Goal: Information Seeking & Learning: Learn about a topic

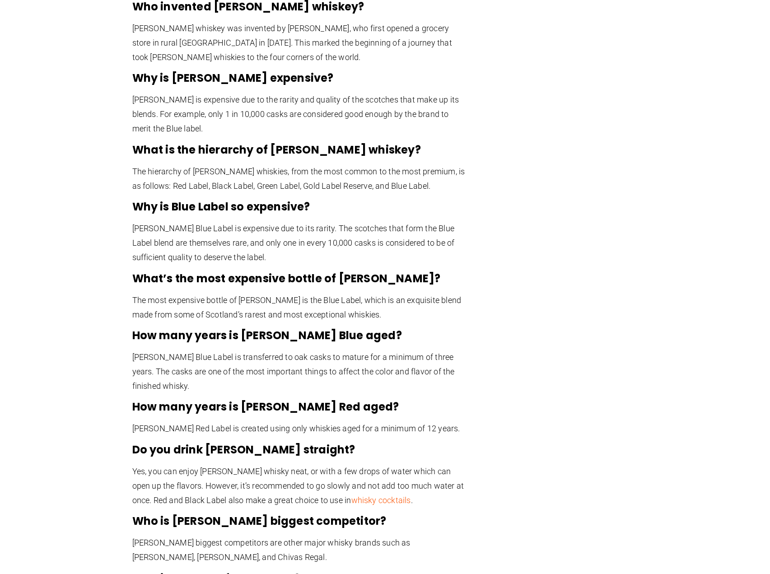
scroll to position [1991, 0]
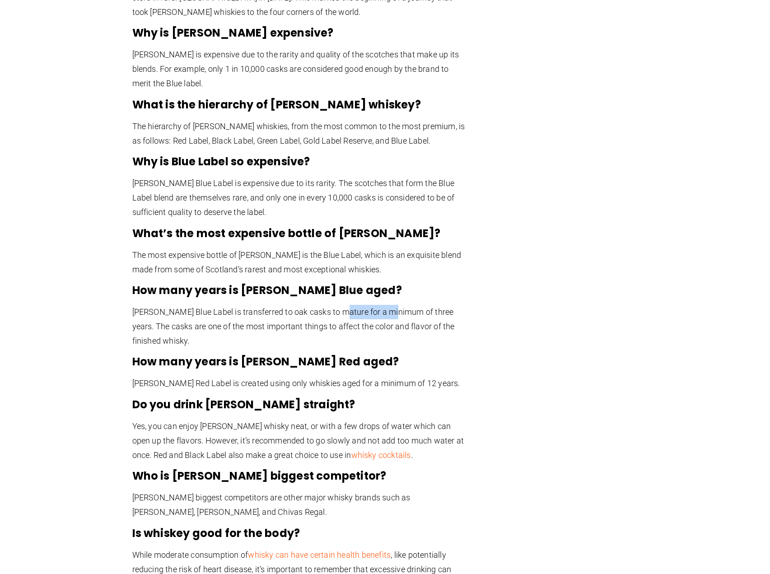
drag, startPoint x: 339, startPoint y: 243, endPoint x: 389, endPoint y: 243, distance: 49.7
click at [389, 305] on p "[PERSON_NAME] Blue Label is transferred to oak casks to mature for a minimum of…" at bounding box center [299, 326] width 334 height 43
drag, startPoint x: 233, startPoint y: 252, endPoint x: 408, endPoint y: 235, distance: 176.1
click at [376, 305] on p "[PERSON_NAME] Blue Label is transferred to oak casks to mature for a minimum of…" at bounding box center [299, 326] width 334 height 43
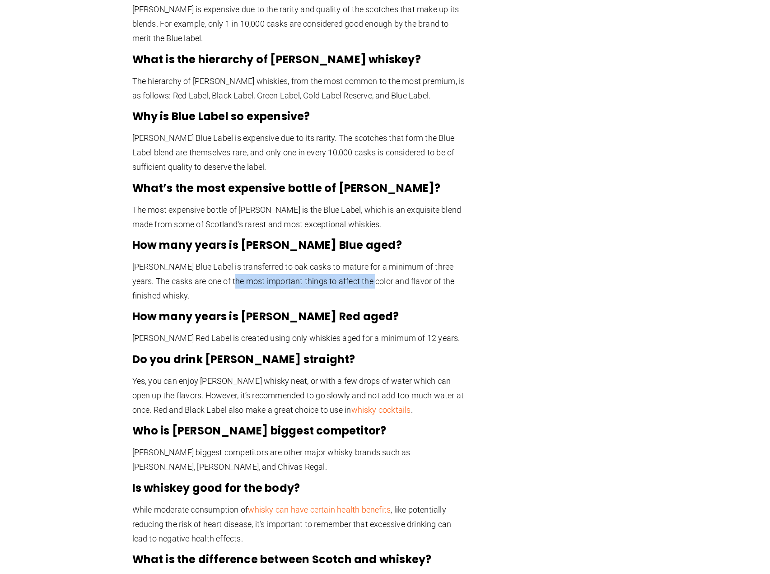
scroll to position [2081, 0]
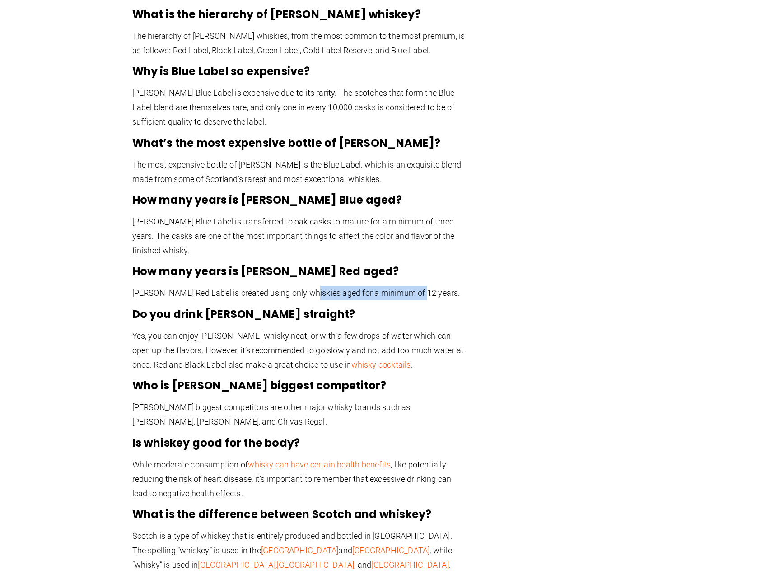
drag, startPoint x: 310, startPoint y: 220, endPoint x: 421, endPoint y: 220, distance: 110.2
click at [421, 286] on p "[PERSON_NAME] Red Label is created using only whiskies aged for a minimum of 12…" at bounding box center [299, 293] width 334 height 14
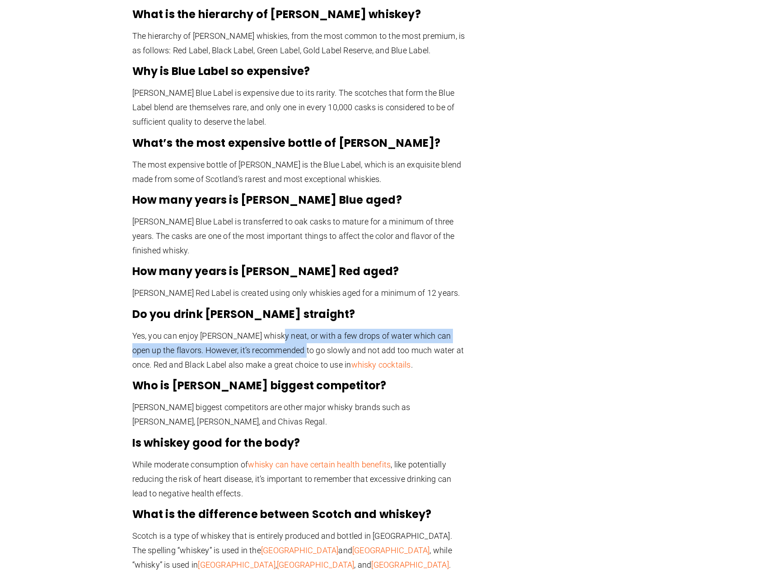
drag, startPoint x: 276, startPoint y: 262, endPoint x: 306, endPoint y: 277, distance: 33.5
click at [306, 329] on p "Yes, you can enjoy [PERSON_NAME] whisky neat, or with a few drops of water whic…" at bounding box center [299, 350] width 334 height 43
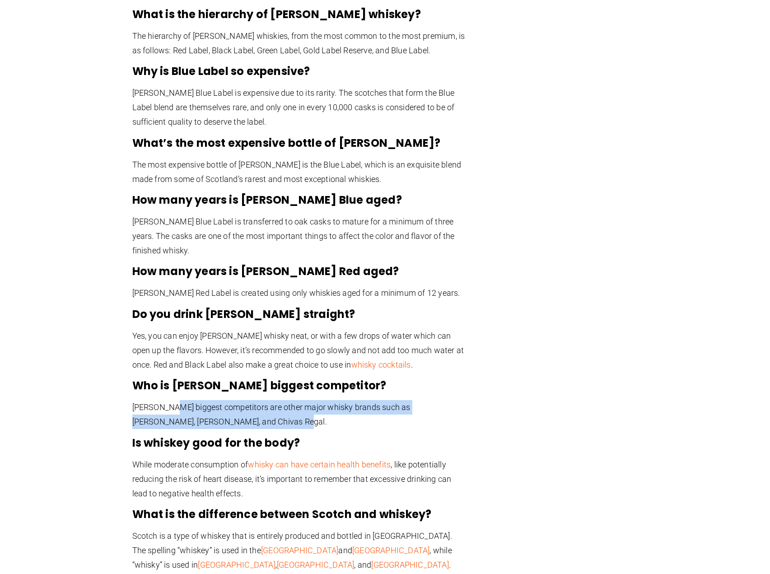
drag, startPoint x: 174, startPoint y: 337, endPoint x: 269, endPoint y: 351, distance: 95.9
click at [269, 400] on p "[PERSON_NAME] biggest competitors are other major whisky brands such as [PERSON…" at bounding box center [299, 414] width 334 height 29
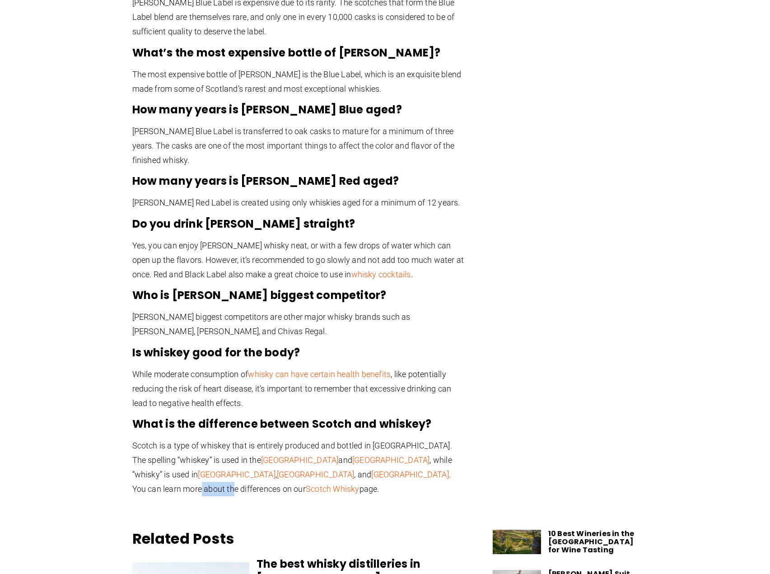
drag, startPoint x: 253, startPoint y: 405, endPoint x: 286, endPoint y: 408, distance: 33.1
click at [286, 439] on p "Scotch is a type of whiskey that is entirely produced and bottled in [GEOGRAPHI…" at bounding box center [299, 468] width 334 height 58
click at [360, 484] on link "Scotch Whisky" at bounding box center [333, 488] width 54 height 9
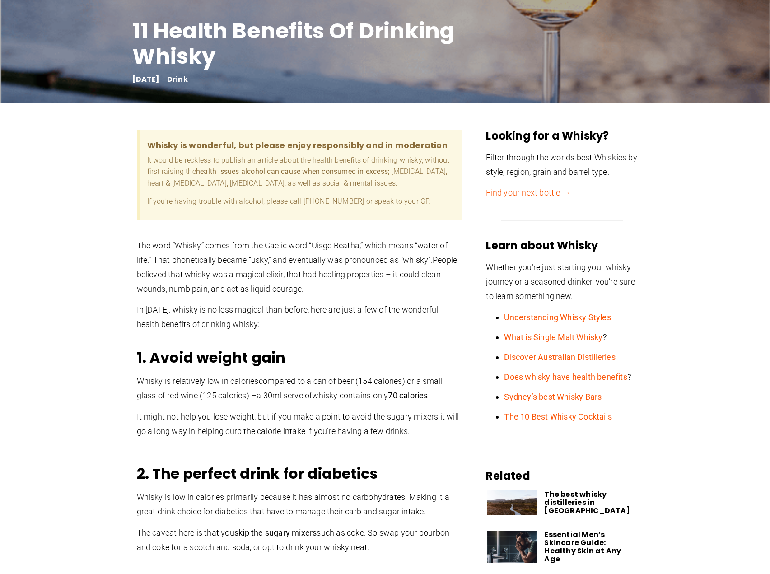
scroll to position [226, 0]
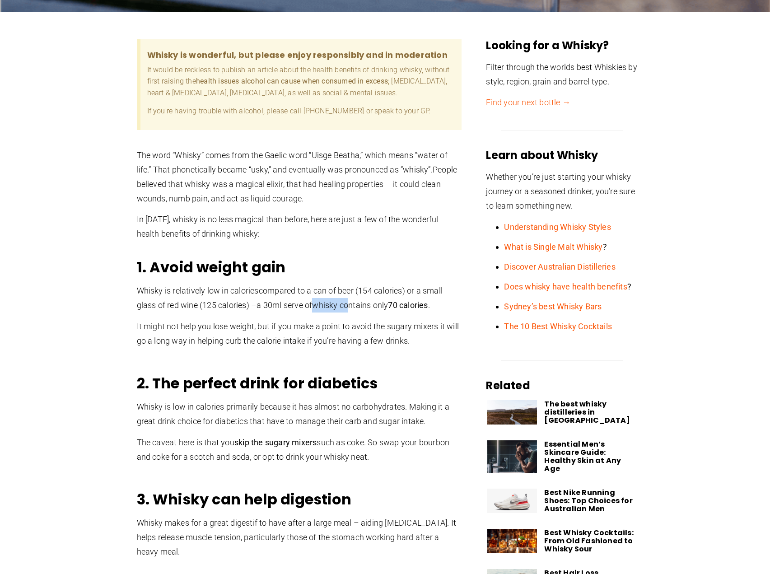
drag, startPoint x: 320, startPoint y: 305, endPoint x: 336, endPoint y: 315, distance: 18.9
click at [356, 303] on span "whisky contains only 70 calories" at bounding box center [370, 304] width 116 height 9
click at [267, 335] on p "It might not help you lose weight, but if you make a point to avoid the sugary …" at bounding box center [299, 333] width 325 height 29
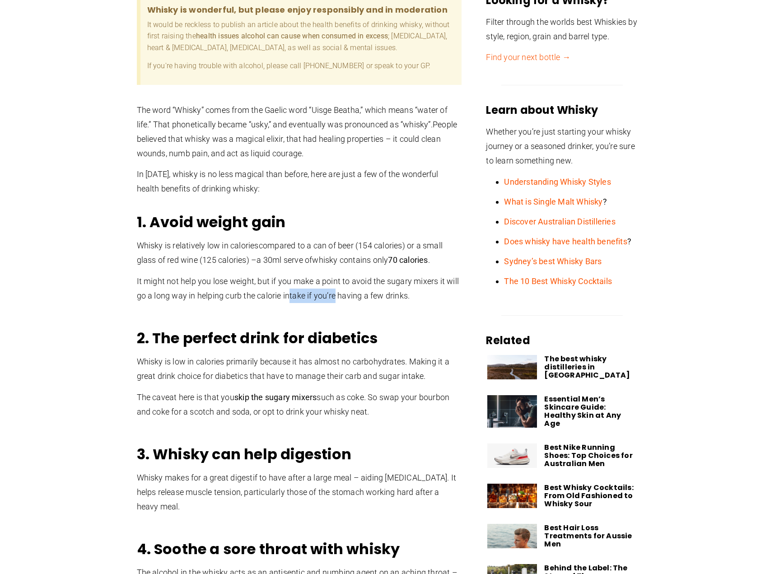
drag, startPoint x: 289, startPoint y: 291, endPoint x: 337, endPoint y: 294, distance: 47.9
click at [337, 294] on p "It might not help you lose weight, but if you make a point to avoid the sugary …" at bounding box center [299, 288] width 325 height 29
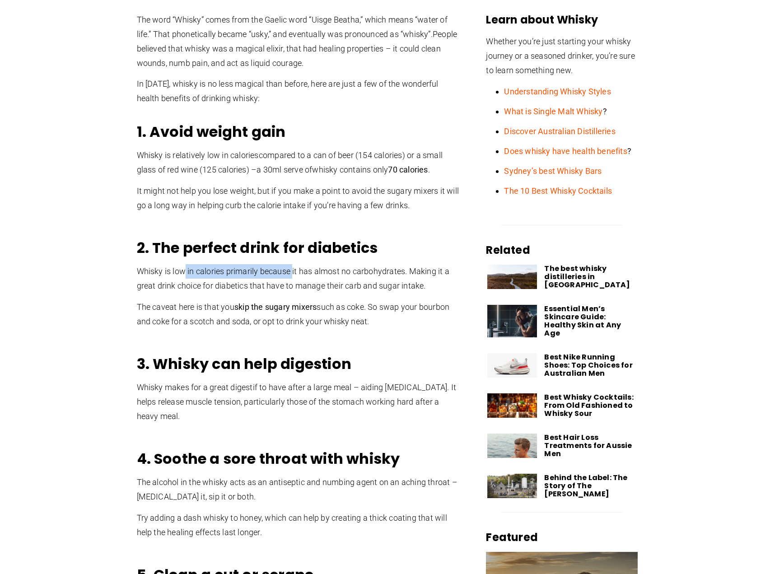
drag, startPoint x: 185, startPoint y: 269, endPoint x: 293, endPoint y: 274, distance: 108.5
click at [293, 274] on span "Whisky is low in calories primarily because it has almost no carbohydrates. Mak…" at bounding box center [293, 279] width 313 height 24
click at [348, 278] on p "Whisky is low in calories primarily because it has almost no carbohydrates. Mak…" at bounding box center [299, 278] width 325 height 29
drag, startPoint x: 201, startPoint y: 284, endPoint x: 261, endPoint y: 286, distance: 60.1
click at [261, 286] on span "Whisky is low in calories primarily because it has almost no carbohydrates. Mak…" at bounding box center [293, 279] width 313 height 24
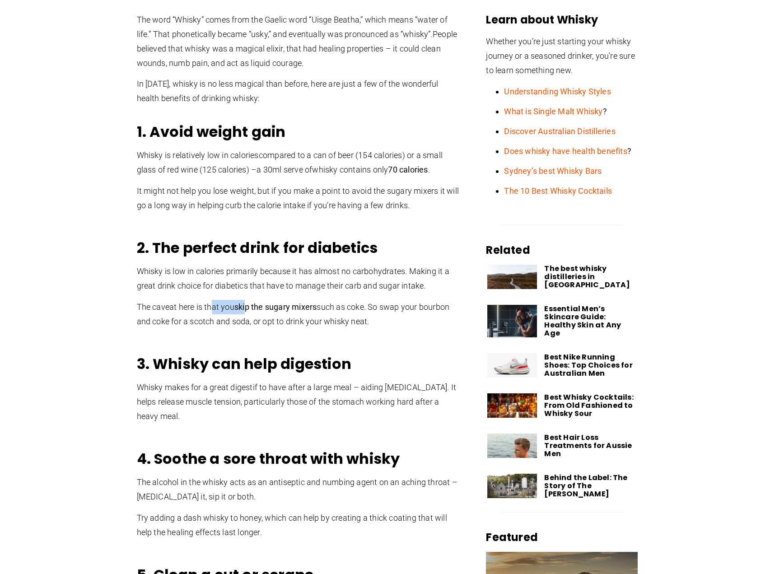
drag, startPoint x: 213, startPoint y: 306, endPoint x: 246, endPoint y: 306, distance: 33.0
click at [246, 306] on p "The caveat here is that you skip the sugary mixers such as coke. So swap your b…" at bounding box center [299, 314] width 325 height 29
drag, startPoint x: 286, startPoint y: 323, endPoint x: 311, endPoint y: 323, distance: 25.3
click at [311, 323] on span "such as coke. So swap your bourbon and coke for a scotch and soda, or opt to dr…" at bounding box center [293, 314] width 313 height 24
click at [349, 305] on span "such as coke. So swap your bourbon and coke for a scotch and soda, or opt to dr…" at bounding box center [293, 314] width 313 height 24
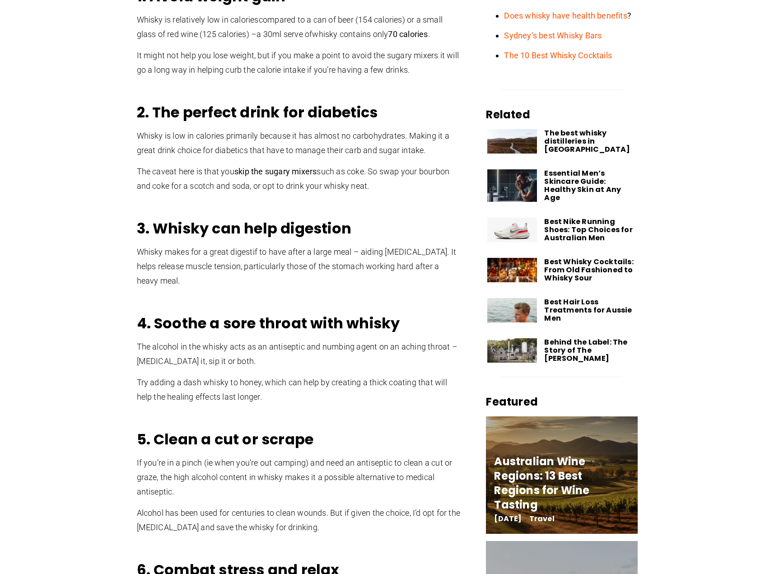
scroll to position [542, 0]
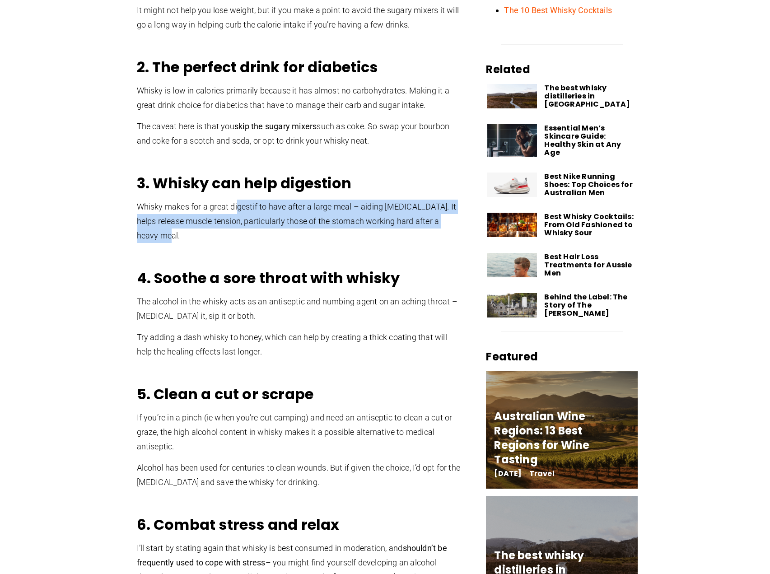
drag, startPoint x: 239, startPoint y: 206, endPoint x: 308, endPoint y: 236, distance: 74.9
click at [308, 236] on p "Whisky makes for a great digestif to have after a large meal – aiding indigesti…" at bounding box center [299, 221] width 325 height 43
click at [304, 239] on p "Whisky makes for a great digestif to have after a large meal – aiding indigesti…" at bounding box center [299, 221] width 325 height 43
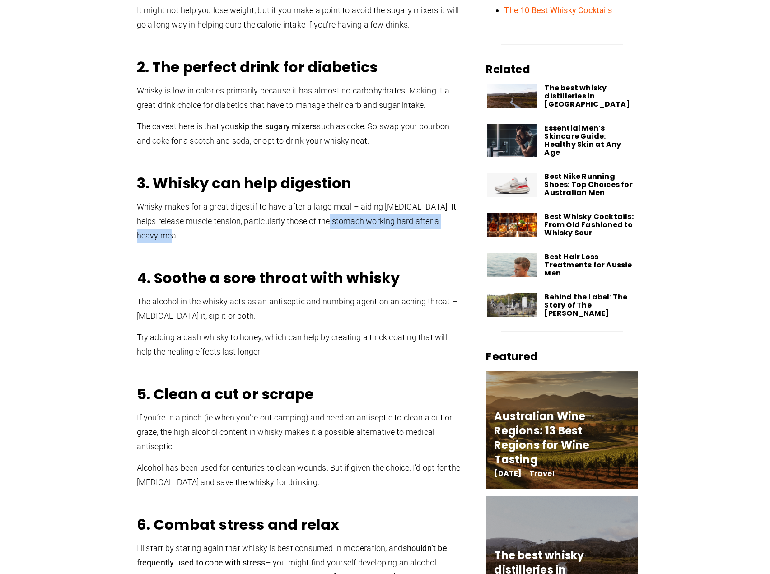
drag, startPoint x: 320, startPoint y: 220, endPoint x: 320, endPoint y: 233, distance: 12.7
click at [320, 233] on p "Whisky makes for a great digestif to have after a large meal – aiding indigesti…" at bounding box center [299, 221] width 325 height 43
click at [293, 244] on div "3. Whisky can help digestion Whisky makes for a great digestif to have after a …" at bounding box center [299, 216] width 325 height 84
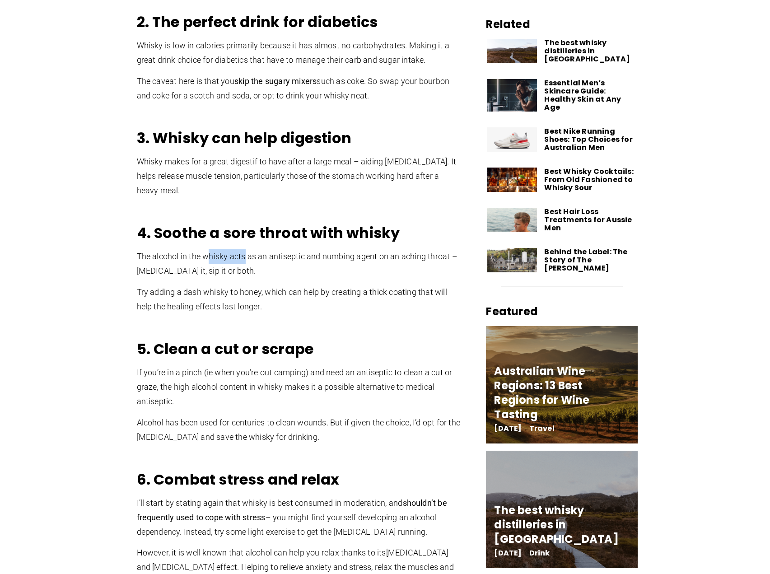
drag, startPoint x: 206, startPoint y: 258, endPoint x: 244, endPoint y: 263, distance: 38.3
click at [244, 263] on p "The alcohol in the whisky acts as an antiseptic and numbing agent on an aching …" at bounding box center [299, 263] width 325 height 29
click at [201, 274] on span "gargle it, sip it or both." at bounding box center [196, 270] width 119 height 9
drag, startPoint x: 295, startPoint y: 296, endPoint x: 297, endPoint y: 301, distance: 5.5
click at [297, 301] on p "Try adding a dash whisky to honey, which can help by creating a thick coating t…" at bounding box center [299, 299] width 325 height 29
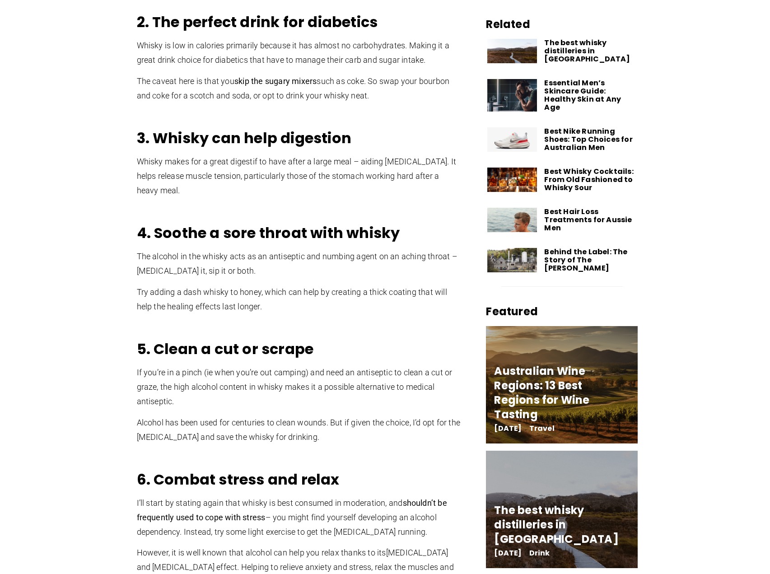
click at [297, 301] on p "Try adding a dash whisky to honey, which can help by creating a thick coating t…" at bounding box center [299, 299] width 325 height 29
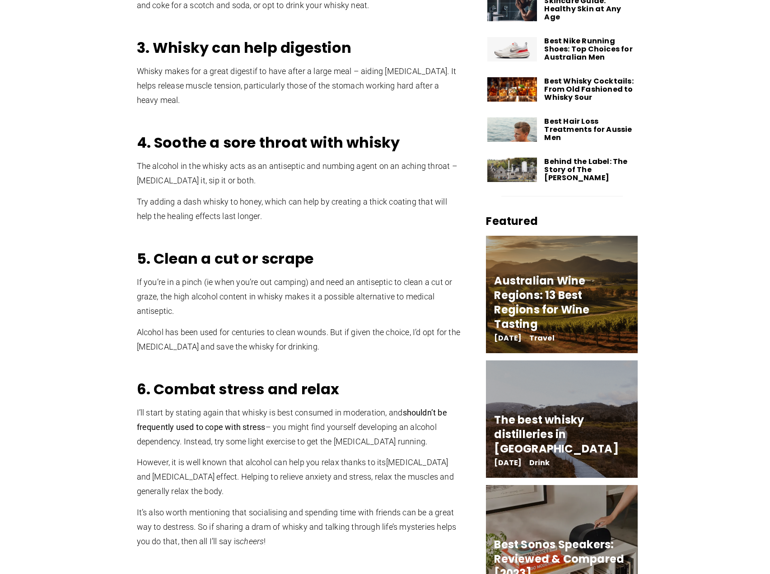
scroll to position [723, 0]
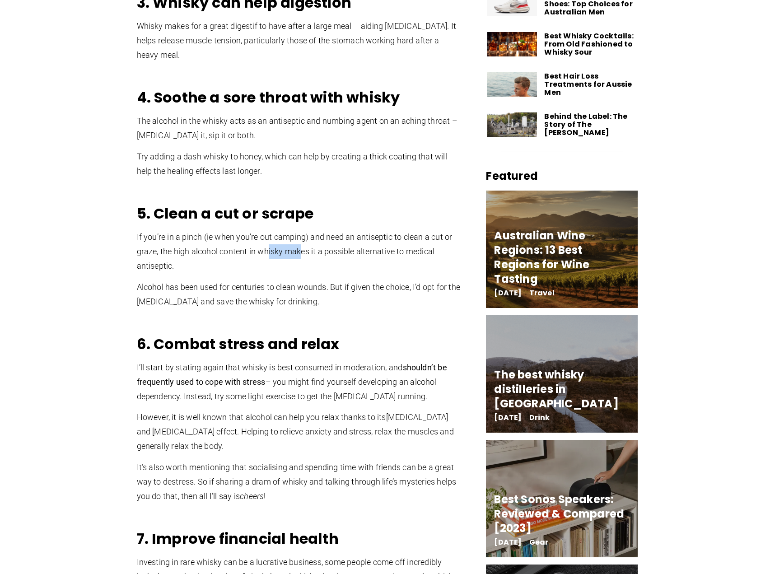
drag, startPoint x: 267, startPoint y: 254, endPoint x: 302, endPoint y: 257, distance: 34.4
click at [302, 257] on p "If you’re in a pinch (ie when you’re out camping) and need an antiseptic to cle…" at bounding box center [299, 251] width 325 height 43
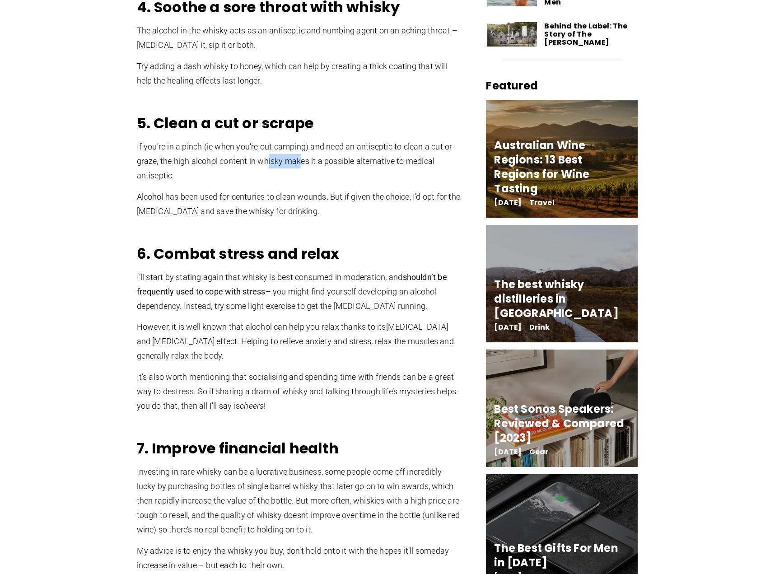
scroll to position [858, 0]
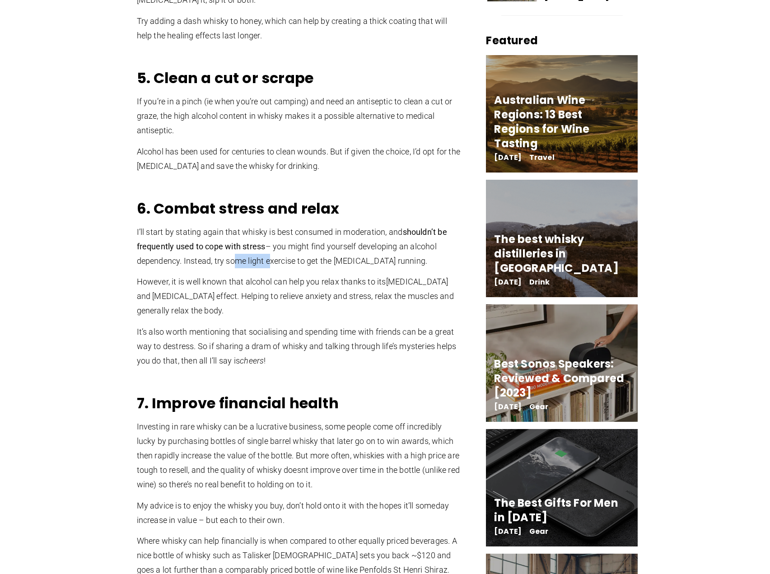
drag, startPoint x: 230, startPoint y: 260, endPoint x: 267, endPoint y: 264, distance: 36.8
click at [267, 264] on p "I’ll start by stating again that whisky is best consumed in moderation, and sho…" at bounding box center [299, 246] width 325 height 43
click at [197, 259] on p "I’ll start by stating again that whisky is best consumed in moderation, and sho…" at bounding box center [299, 246] width 325 height 43
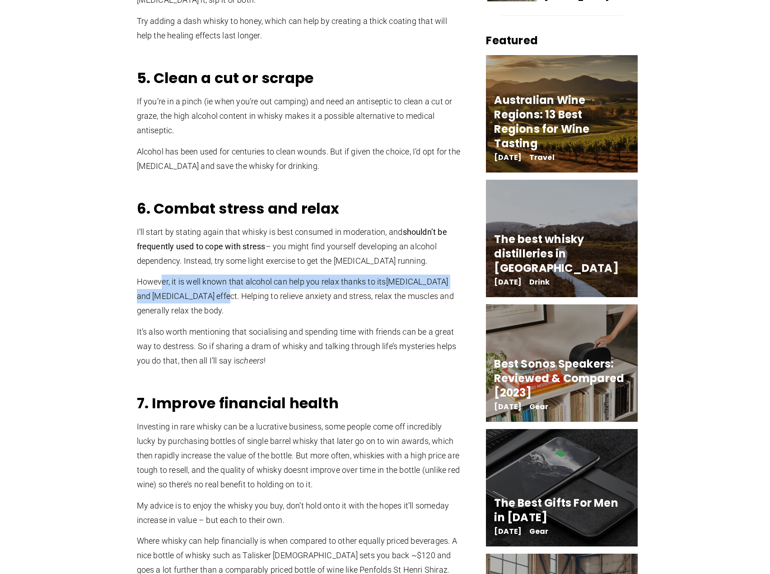
drag, startPoint x: 162, startPoint y: 287, endPoint x: 223, endPoint y: 290, distance: 61.5
click at [223, 290] on p "However, it is well known that alcohol can help you relax thanks to its sedativ…" at bounding box center [299, 296] width 325 height 43
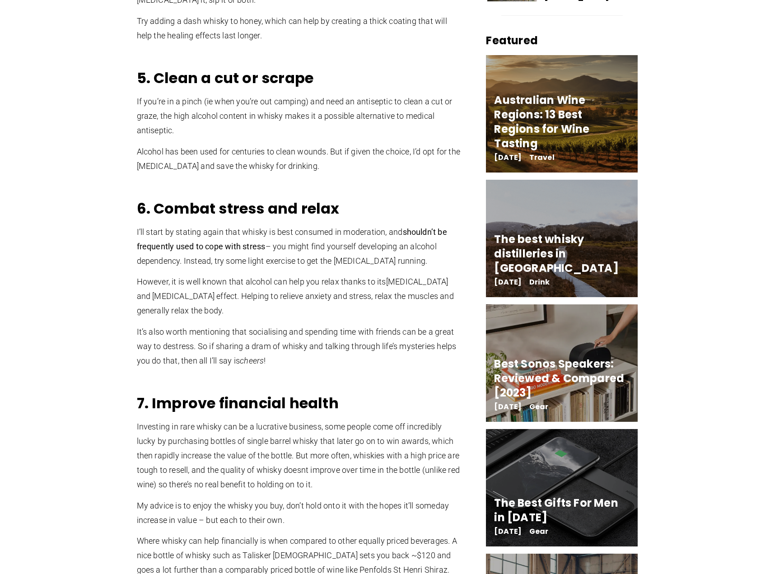
click at [271, 290] on p "However, it is well known that alcohol can help you relax thanks to its sedativ…" at bounding box center [299, 296] width 325 height 43
drag, startPoint x: 223, startPoint y: 298, endPoint x: 248, endPoint y: 295, distance: 25.5
click at [243, 311] on p "However, it is well known that alcohol can help you relax thanks to its sedativ…" at bounding box center [299, 296] width 325 height 43
click at [182, 284] on p "However, it is well known that alcohol can help you relax thanks to its sedativ…" at bounding box center [299, 296] width 325 height 43
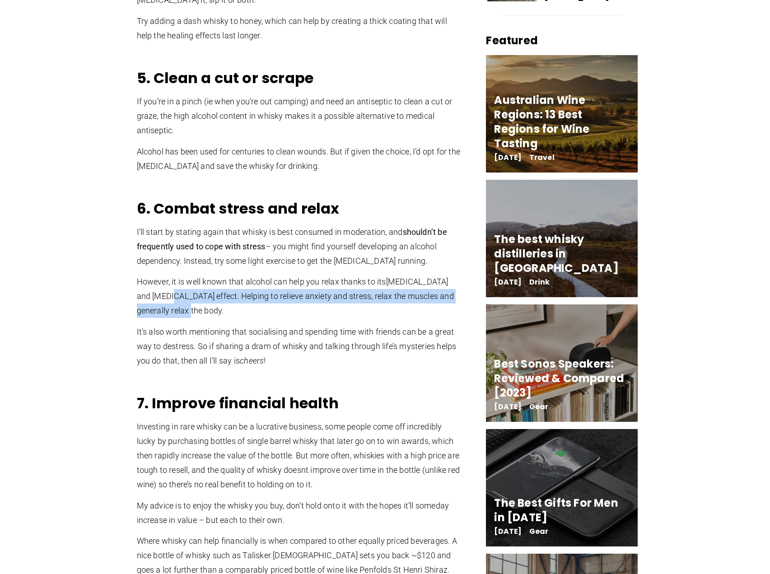
drag, startPoint x: 174, startPoint y: 292, endPoint x: 246, endPoint y: 314, distance: 75.0
click at [246, 314] on p "However, it is well known that alcohol can help you relax thanks to its sedativ…" at bounding box center [299, 296] width 325 height 43
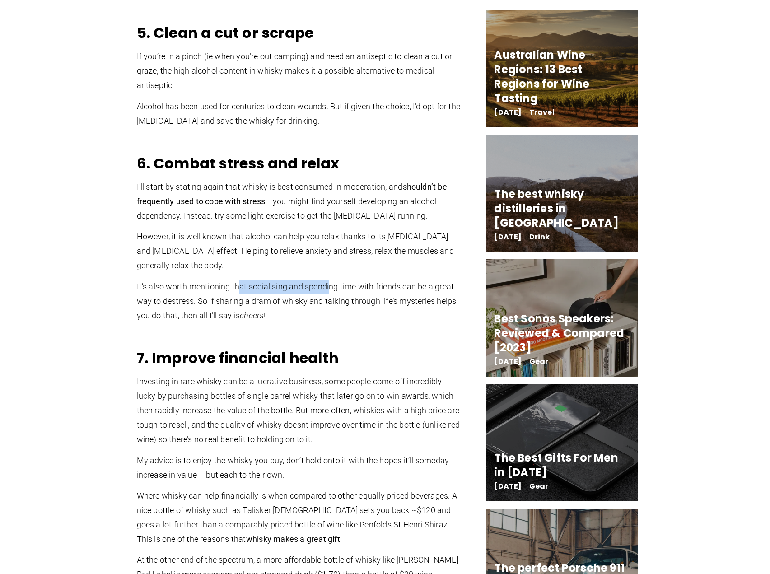
drag, startPoint x: 241, startPoint y: 289, endPoint x: 332, endPoint y: 291, distance: 90.4
click at [332, 291] on p "It’s also worth mentioning that socialising and spending time with friends can …" at bounding box center [299, 301] width 325 height 43
drag, startPoint x: 245, startPoint y: 305, endPoint x: 280, endPoint y: 308, distance: 34.9
click at [280, 308] on p "It’s also worth mentioning that socialising and spending time with friends can …" at bounding box center [299, 301] width 325 height 43
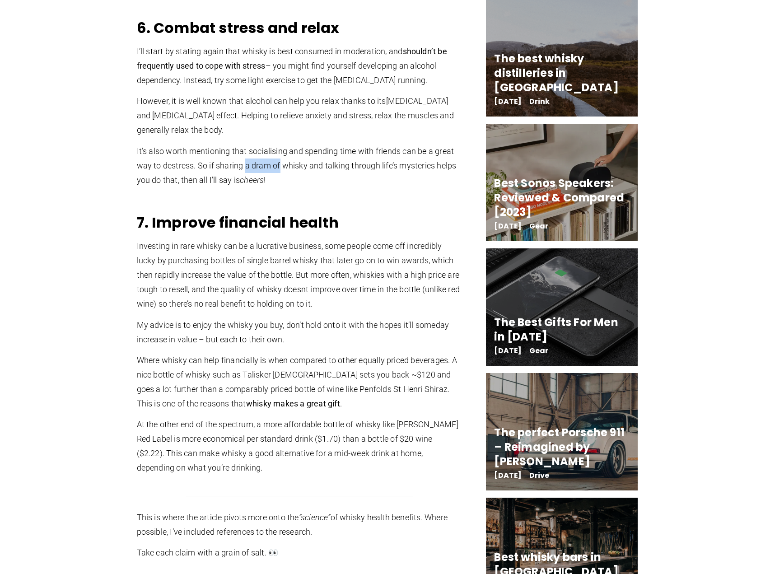
scroll to position [1084, 0]
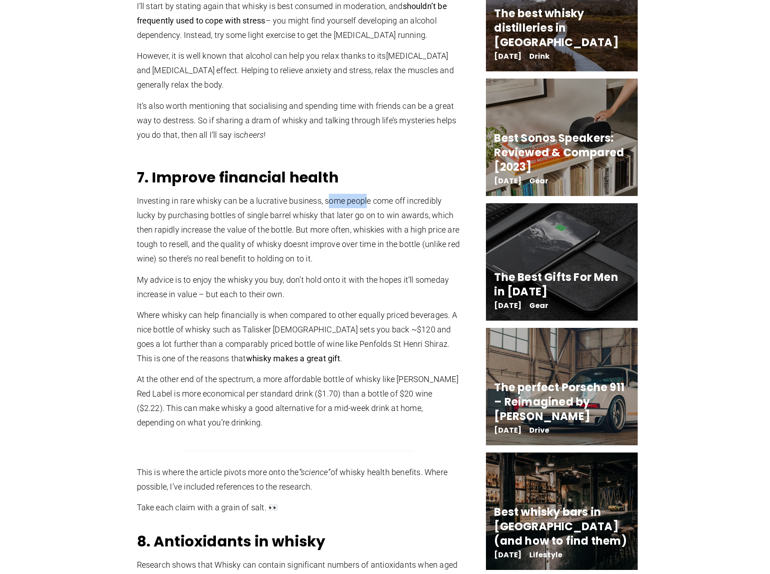
drag, startPoint x: 331, startPoint y: 198, endPoint x: 368, endPoint y: 205, distance: 37.6
click at [368, 205] on p "Investing in rare whisky can be a lucrative business, some people come off incr…" at bounding box center [299, 230] width 325 height 72
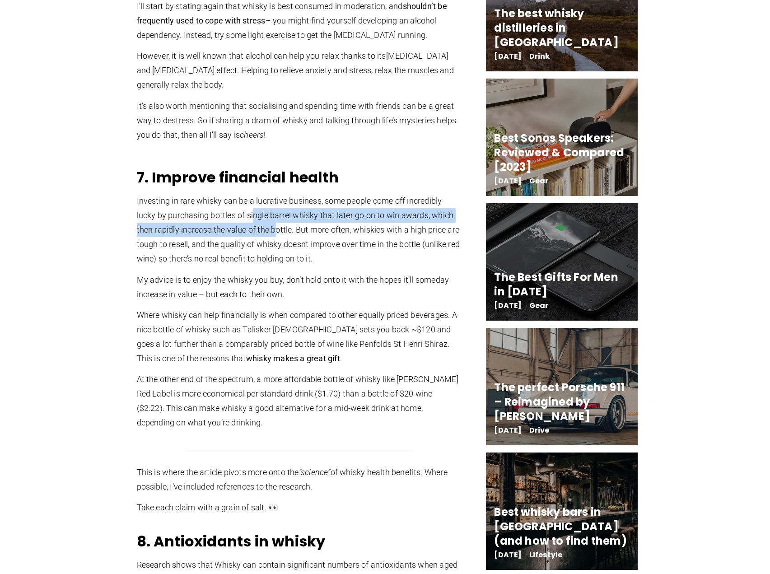
drag, startPoint x: 255, startPoint y: 211, endPoint x: 275, endPoint y: 230, distance: 26.5
click at [275, 230] on p "Investing in rare whisky can be a lucrative business, some people come off incr…" at bounding box center [299, 230] width 325 height 72
click at [325, 221] on p "Investing in rare whisky can be a lucrative business, some people come off incr…" at bounding box center [299, 230] width 325 height 72
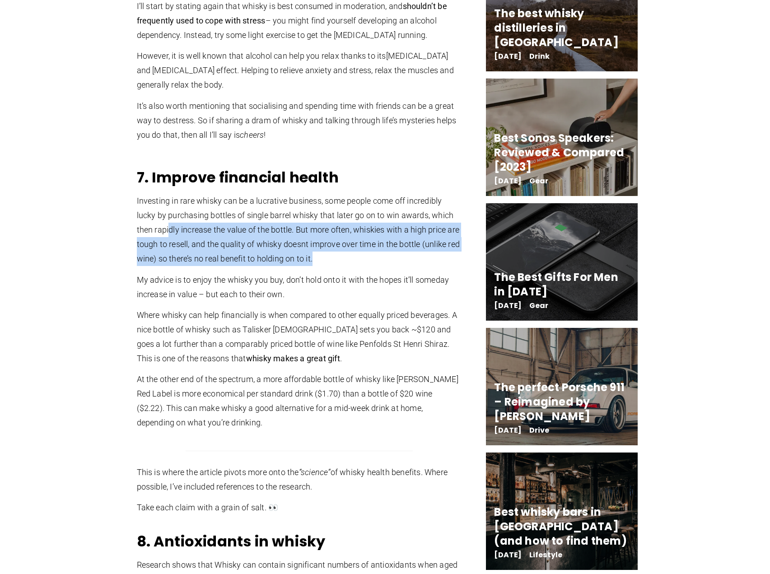
drag, startPoint x: 170, startPoint y: 228, endPoint x: 334, endPoint y: 226, distance: 163.6
click at [317, 256] on p "Investing in rare whisky can be a lucrative business, some people come off incr…" at bounding box center [299, 230] width 325 height 72
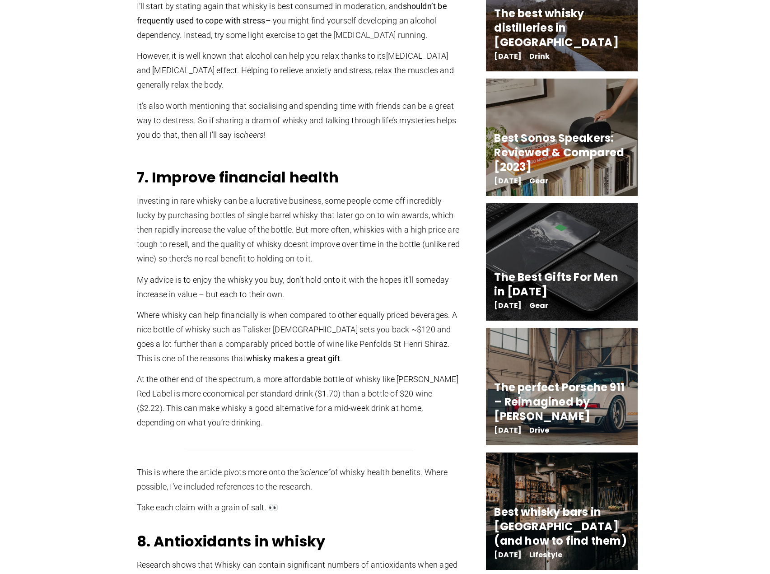
click at [344, 212] on p "Investing in rare whisky can be a lucrative business, some people come off incr…" at bounding box center [299, 230] width 325 height 72
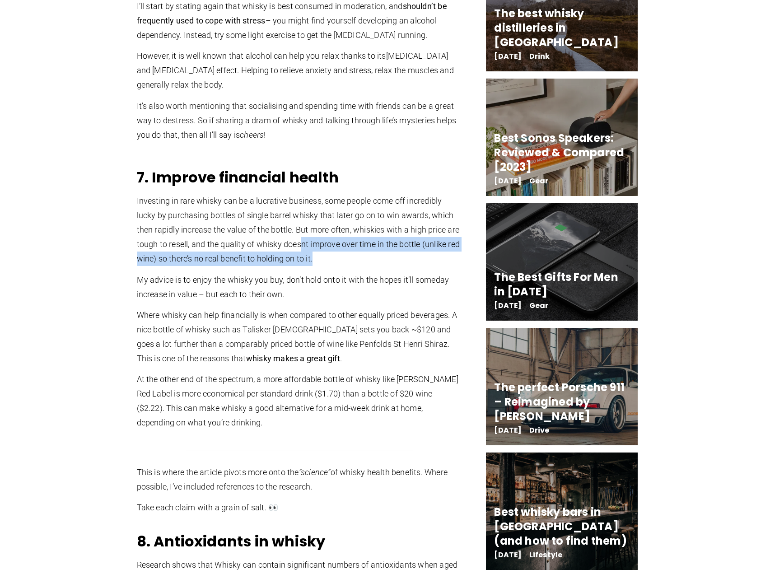
drag, startPoint x: 300, startPoint y: 245, endPoint x: 323, endPoint y: 261, distance: 27.6
click at [323, 261] on p "Investing in rare whisky can be a lucrative business, some people come off incr…" at bounding box center [299, 230] width 325 height 72
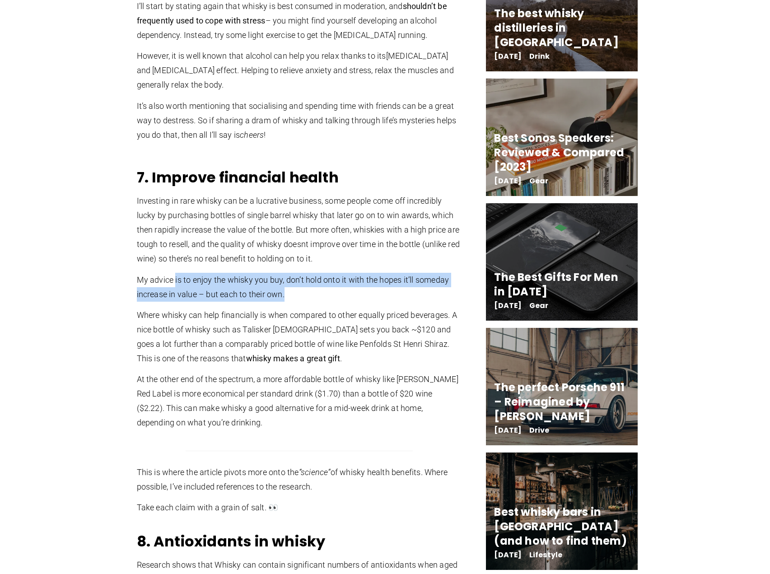
drag, startPoint x: 176, startPoint y: 280, endPoint x: 300, endPoint y: 291, distance: 125.2
click at [300, 292] on p "My advice is to enjoy the whisky you buy, don’t hold onto it with the hopes it’…" at bounding box center [299, 287] width 325 height 29
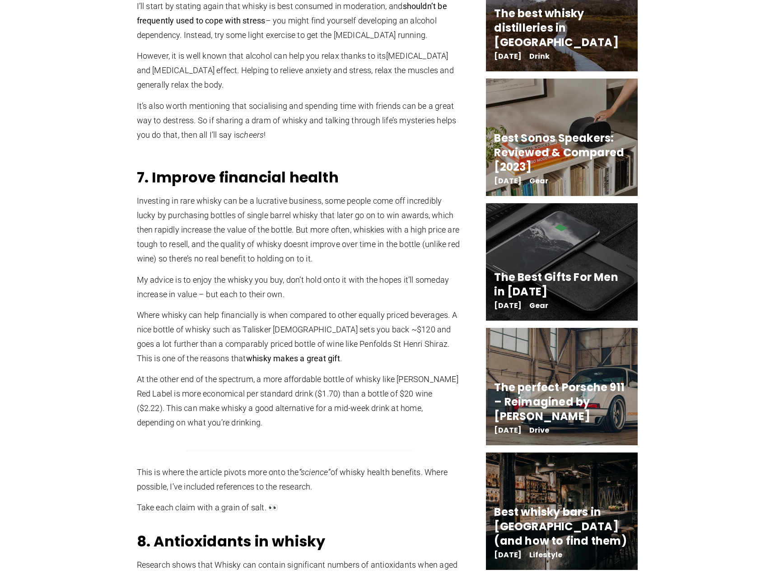
click at [353, 249] on p "Investing in rare whisky can be a lucrative business, some people come off incr…" at bounding box center [299, 230] width 325 height 72
drag, startPoint x: 210, startPoint y: 293, endPoint x: 336, endPoint y: 289, distance: 126.6
click at [336, 290] on p "My advice is to enjoy the whisky you buy, don’t hold onto it with the hopes it’…" at bounding box center [299, 287] width 325 height 29
drag, startPoint x: 146, startPoint y: 314, endPoint x: 304, endPoint y: 266, distance: 164.8
click at [266, 311] on p "Where whisky can help financially is when compared to other equally priced beve…" at bounding box center [299, 337] width 325 height 58
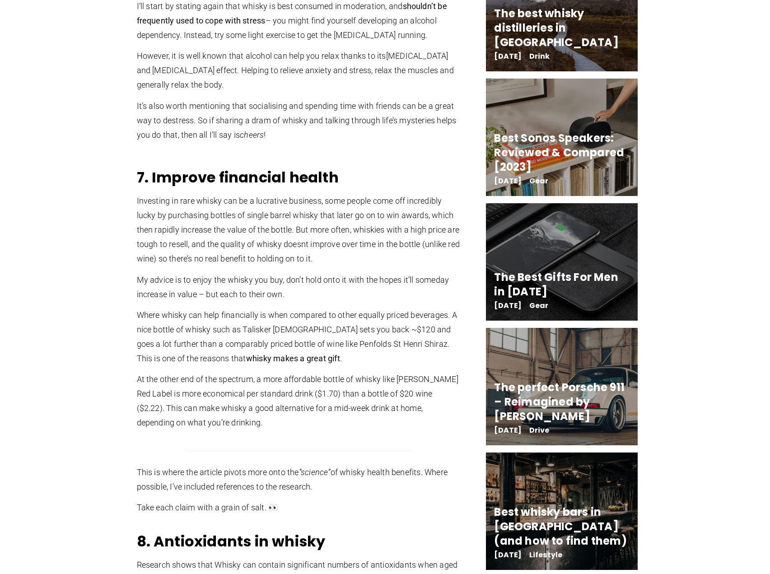
click at [309, 261] on p "Investing in rare whisky can be a lucrative business, some people come off incr…" at bounding box center [299, 230] width 325 height 72
click at [252, 328] on p "Where whisky can help financially is when compared to other equally priced beve…" at bounding box center [299, 337] width 325 height 58
drag, startPoint x: 247, startPoint y: 393, endPoint x: 327, endPoint y: 392, distance: 80.4
click at [327, 392] on p "At the other end of the spectrum, a more affordable bottle of whisky like Jonni…" at bounding box center [299, 401] width 325 height 58
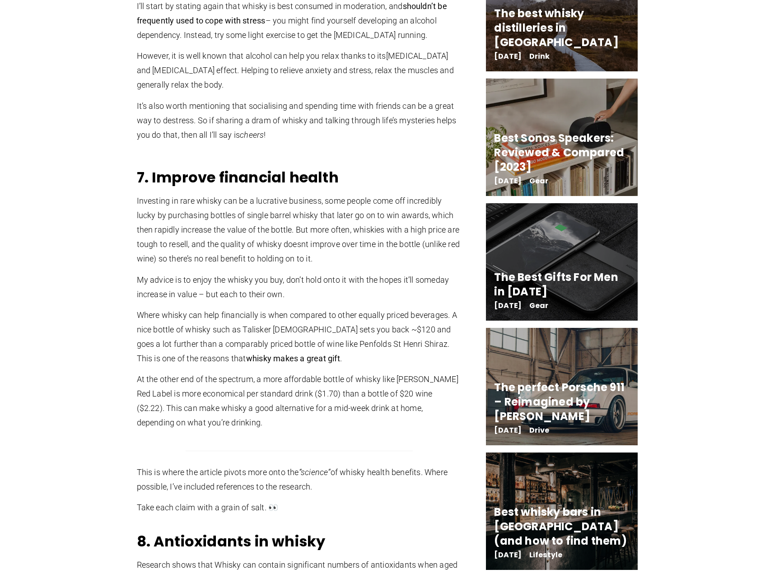
click at [397, 277] on p "My advice is to enjoy the whisky you buy, don’t hold onto it with the hopes it’…" at bounding box center [299, 287] width 325 height 29
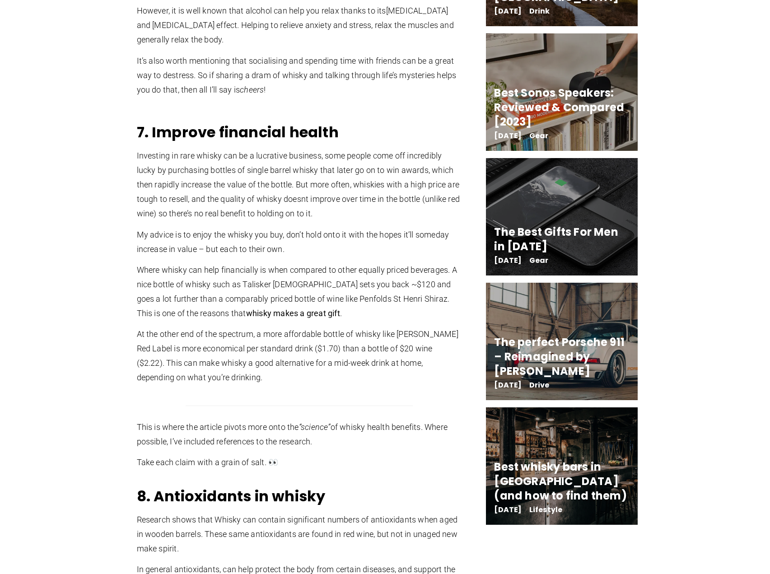
scroll to position [1175, 0]
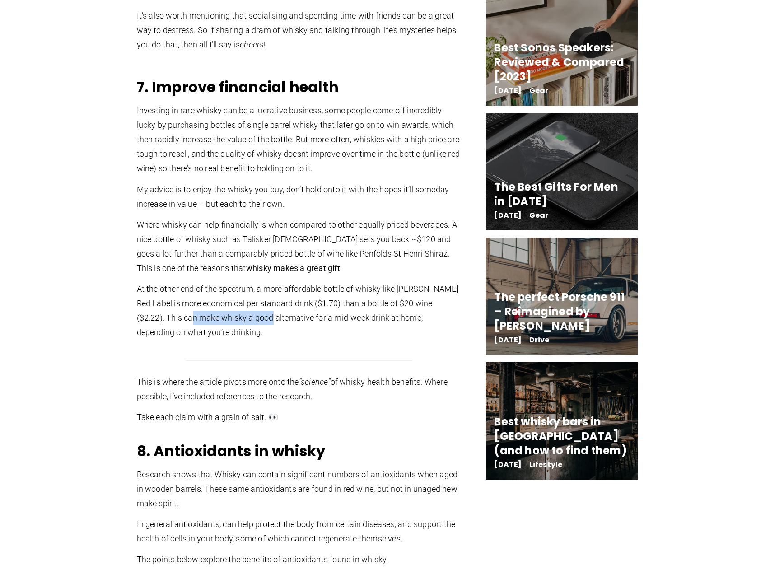
drag, startPoint x: 192, startPoint y: 318, endPoint x: 274, endPoint y: 315, distance: 81.4
click at [274, 315] on p "At the other end of the spectrum, a more affordable bottle of whisky like Jonni…" at bounding box center [299, 311] width 325 height 58
click at [325, 295] on p "At the other end of the spectrum, a more affordable bottle of whisky like Jonni…" at bounding box center [299, 311] width 325 height 58
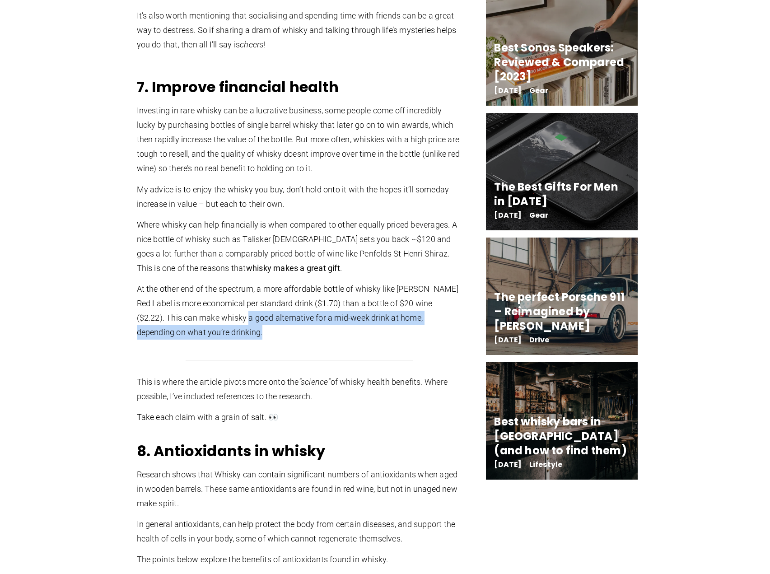
drag, startPoint x: 250, startPoint y: 316, endPoint x: 276, endPoint y: 335, distance: 32.7
click at [276, 335] on p "At the other end of the spectrum, a more affordable bottle of whisky like Jonni…" at bounding box center [299, 311] width 325 height 58
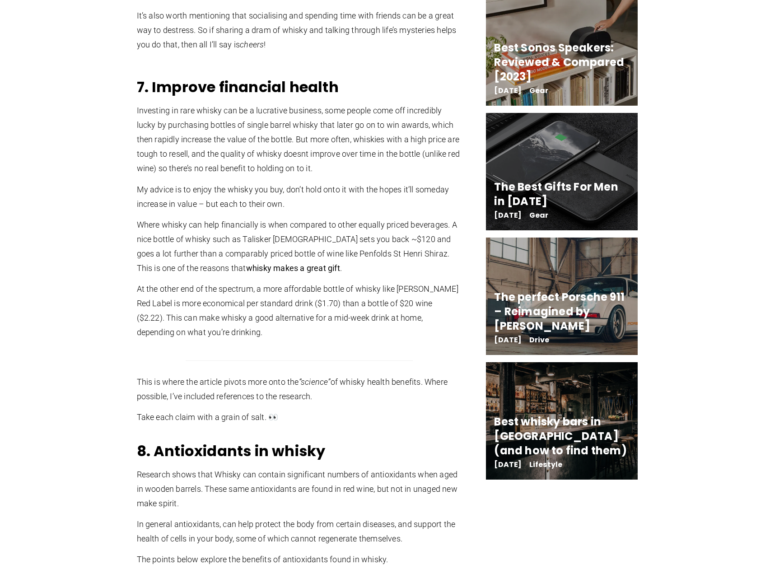
click at [235, 297] on p "At the other end of the spectrum, a more affordable bottle of whisky like Jonni…" at bounding box center [299, 311] width 325 height 58
drag, startPoint x: 205, startPoint y: 329, endPoint x: 266, endPoint y: 337, distance: 61.5
click at [266, 337] on p "At the other end of the spectrum, a more affordable bottle of whisky like Jonni…" at bounding box center [299, 311] width 325 height 58
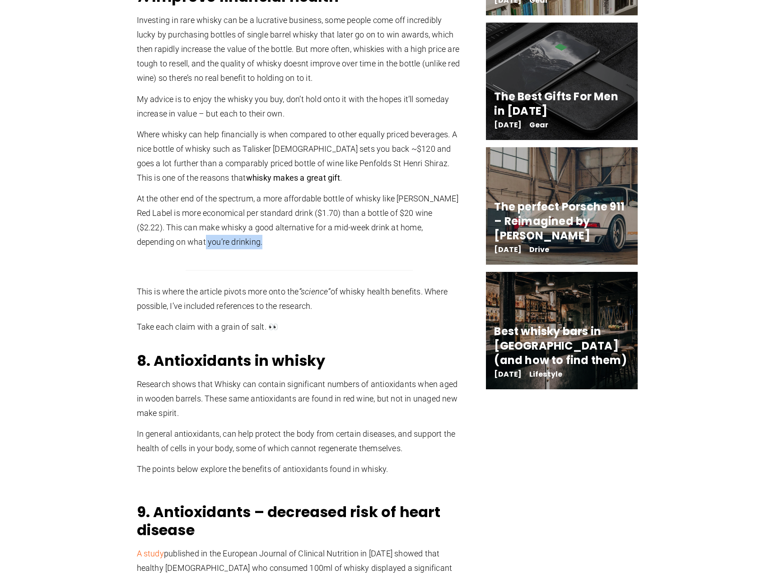
scroll to position [1310, 0]
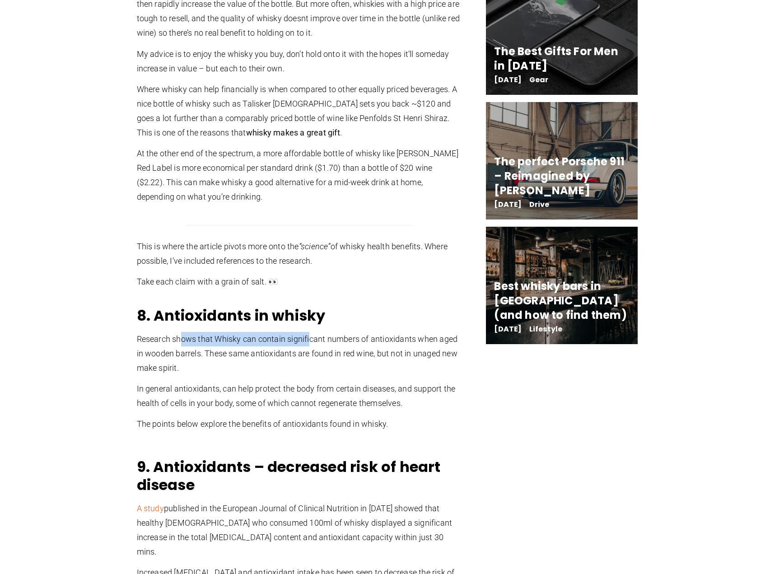
drag, startPoint x: 183, startPoint y: 335, endPoint x: 310, endPoint y: 335, distance: 127.4
click at [310, 335] on p "Research shows that Whisky can contain significant numbers of antioxidants when…" at bounding box center [299, 353] width 325 height 43
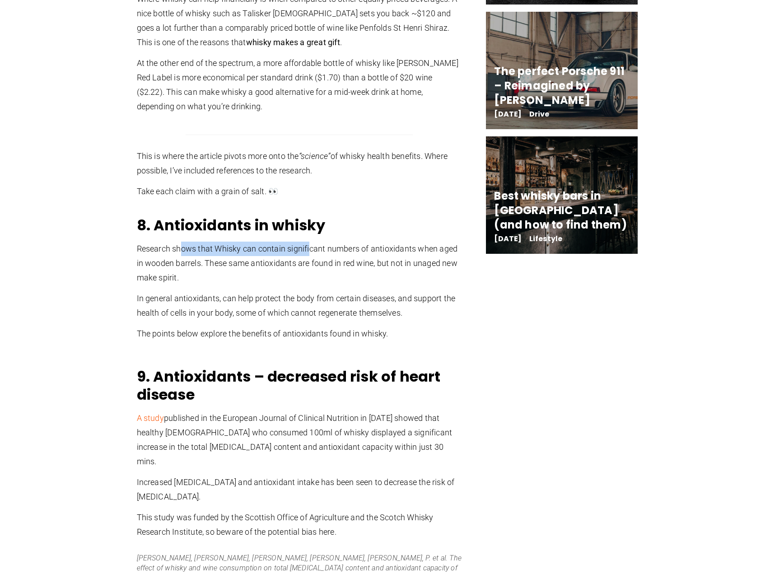
scroll to position [1446, 0]
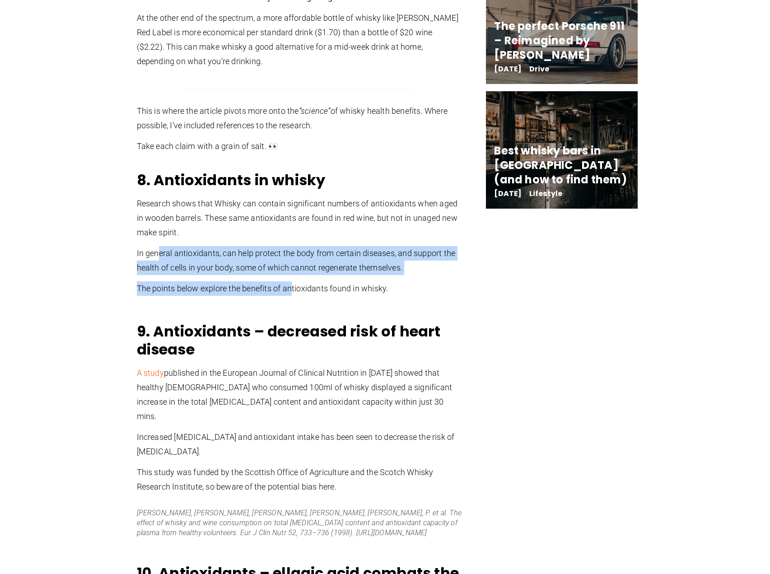
drag, startPoint x: 159, startPoint y: 254, endPoint x: 293, endPoint y: 284, distance: 137.9
click at [293, 284] on div "8. Antioxidants in whisky Research shows that Whisky can contain significant nu…" at bounding box center [299, 241] width 325 height 141
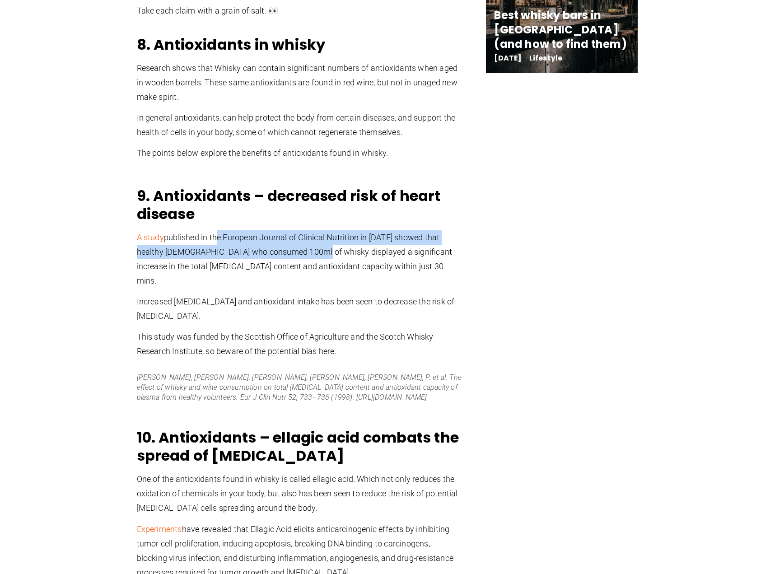
drag, startPoint x: 216, startPoint y: 239, endPoint x: 320, endPoint y: 247, distance: 104.6
click at [320, 247] on p "A study published in the European Journal of Clinical Nutrition in 1998 showed …" at bounding box center [299, 259] width 325 height 58
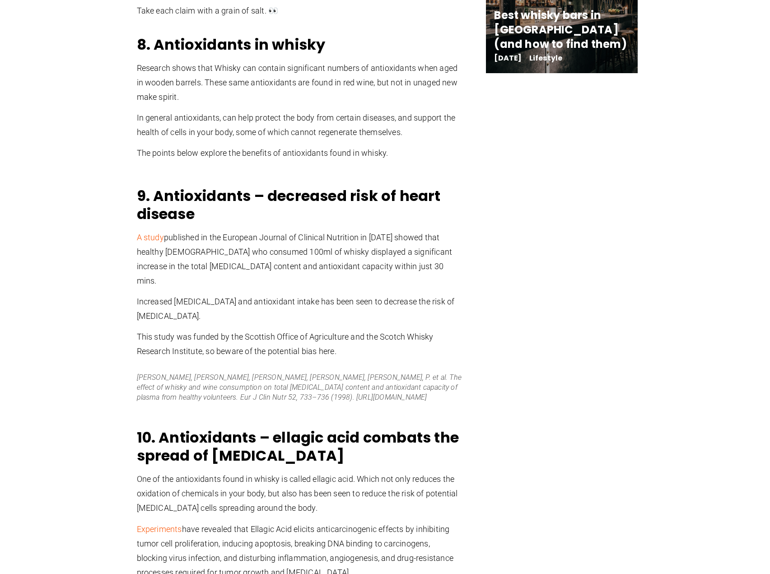
click at [347, 252] on p "A study published in the European Journal of Clinical Nutrition in 1998 showed …" at bounding box center [299, 259] width 325 height 58
drag, startPoint x: 226, startPoint y: 253, endPoint x: 303, endPoint y: 254, distance: 76.8
click at [303, 254] on p "A study published in the European Journal of Clinical Nutrition in 1998 showed …" at bounding box center [299, 259] width 325 height 58
drag, startPoint x: 175, startPoint y: 267, endPoint x: 281, endPoint y: 269, distance: 105.7
click at [284, 269] on p "A study published in the European Journal of Clinical Nutrition in 1998 showed …" at bounding box center [299, 259] width 325 height 58
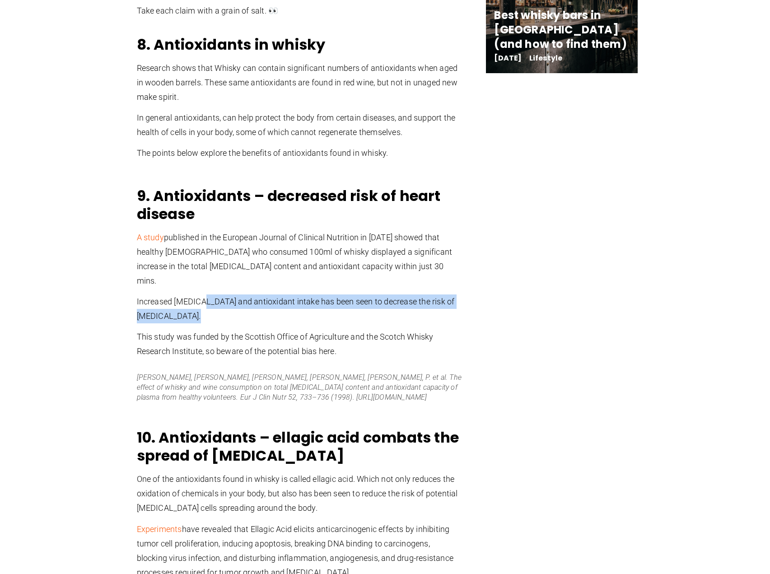
drag, startPoint x: 203, startPoint y: 288, endPoint x: 315, endPoint y: 301, distance: 112.4
click at [315, 301] on p "Increased phenol and antioxidant intake has been seen to decrease the risk of c…" at bounding box center [299, 309] width 325 height 29
click at [268, 299] on p "Increased phenol and antioxidant intake has been seen to decrease the risk of c…" at bounding box center [299, 309] width 325 height 29
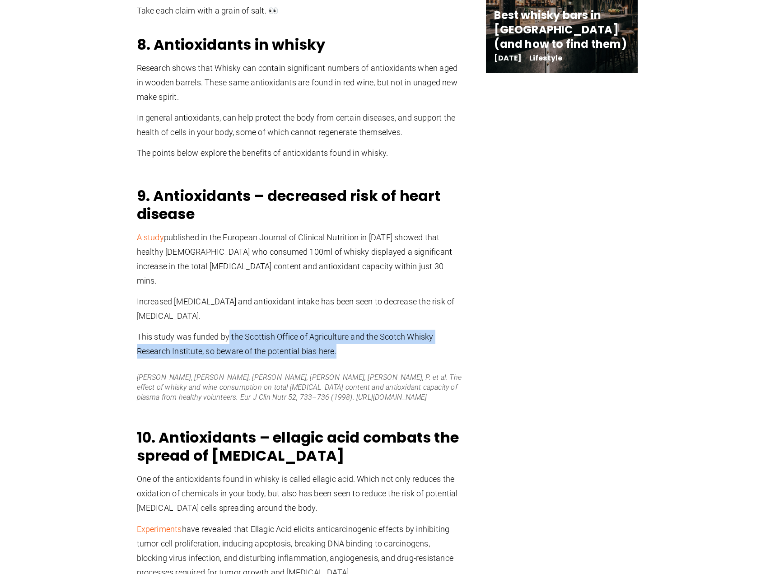
drag, startPoint x: 230, startPoint y: 321, endPoint x: 360, endPoint y: 336, distance: 130.1
click at [357, 339] on p "This study was funded by the Scottish Office of Agriculture and the Scotch Whis…" at bounding box center [299, 344] width 325 height 29
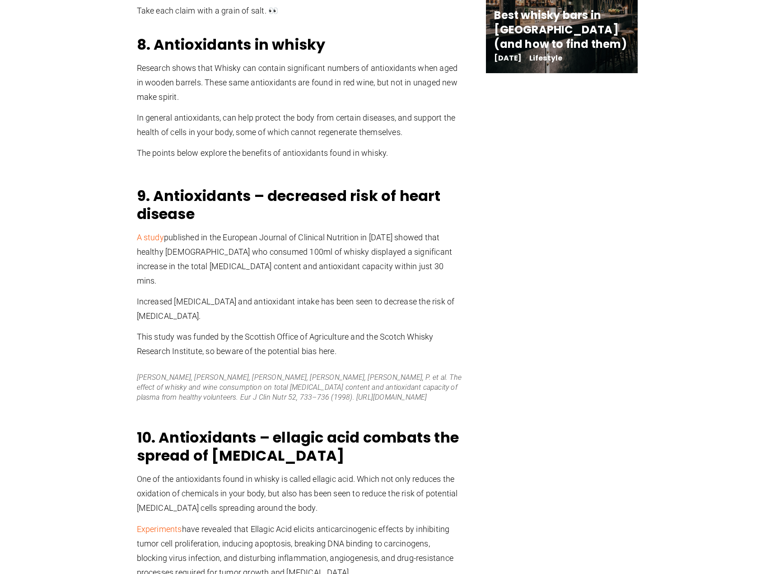
click at [283, 295] on p "Increased phenol and antioxidant intake has been seen to decrease the risk of c…" at bounding box center [299, 309] width 325 height 29
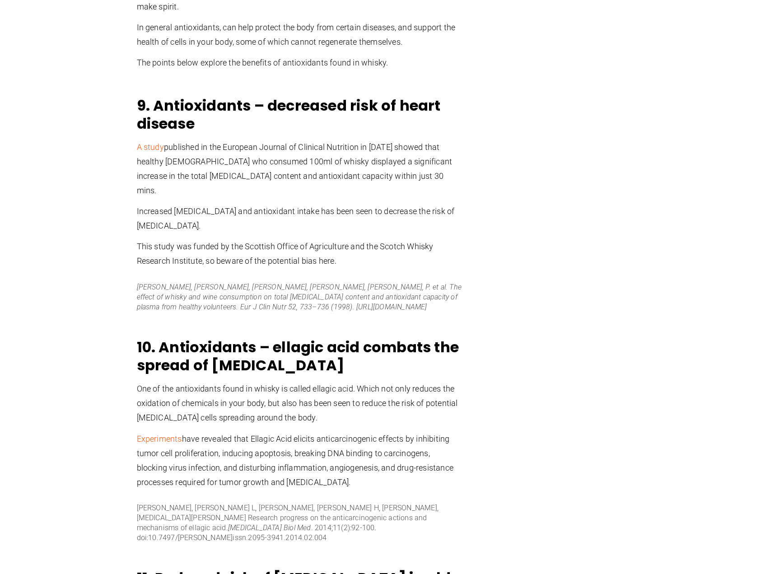
scroll to position [1717, 0]
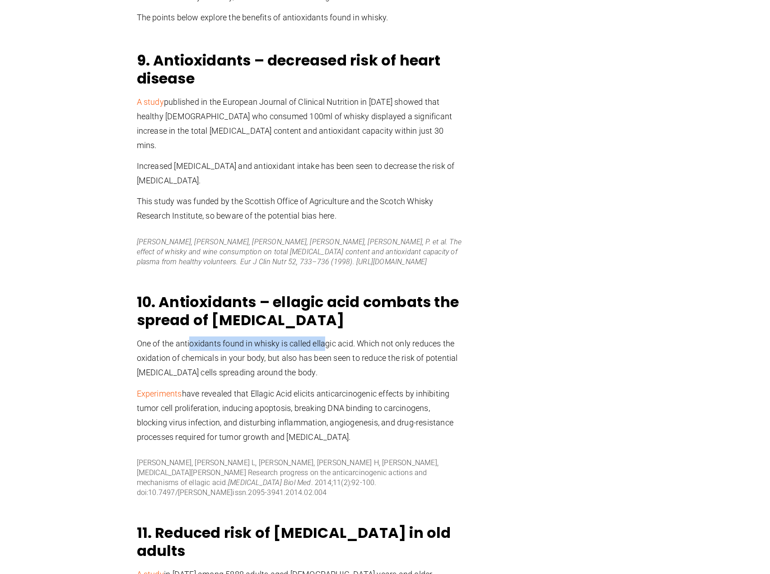
drag, startPoint x: 192, startPoint y: 329, endPoint x: 326, endPoint y: 327, distance: 134.2
click at [326, 337] on p "One of the antioxidants found in whisky is called ellagic acid. Which not only …" at bounding box center [299, 358] width 325 height 43
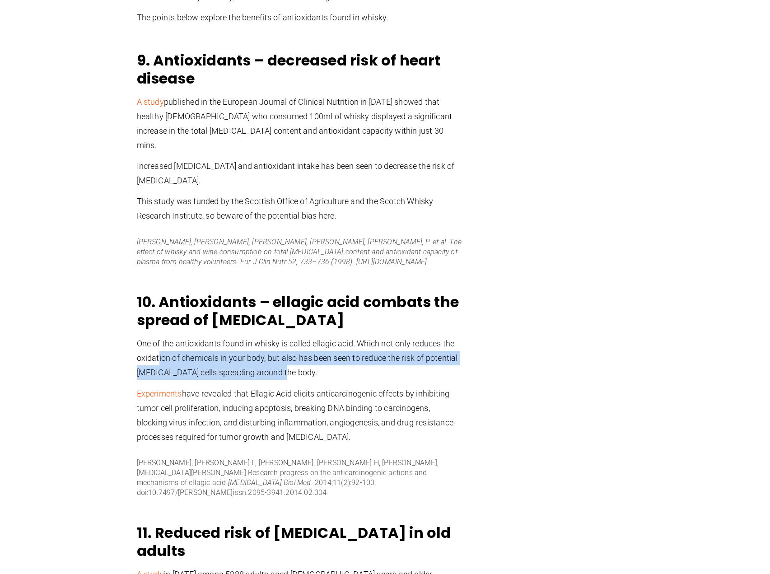
drag, startPoint x: 158, startPoint y: 342, endPoint x: 435, endPoint y: 345, distance: 276.5
click at [428, 351] on p "One of the antioxidants found in whisky is called ellagic acid. Which not only …" at bounding box center [299, 358] width 325 height 43
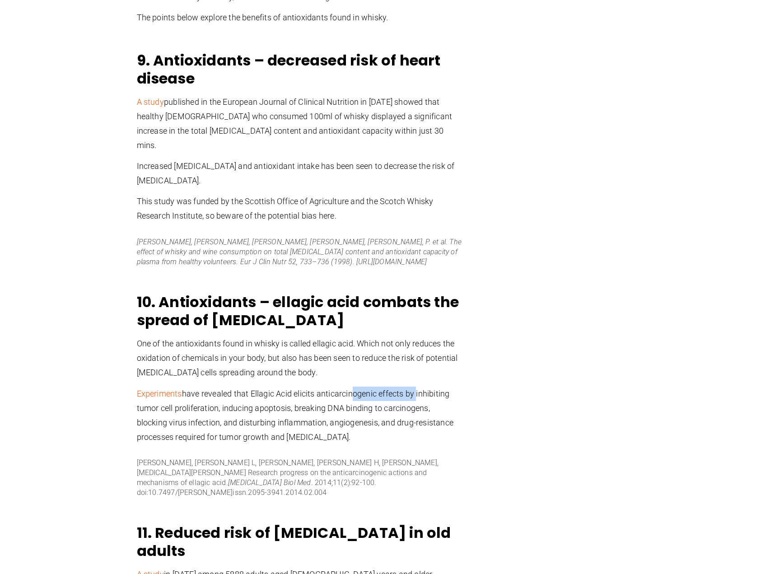
drag, startPoint x: 351, startPoint y: 379, endPoint x: 416, endPoint y: 379, distance: 65.1
click at [416, 387] on p "Experiments have revealed that Ellagic Acid elicits anticarcinogenic effects by…" at bounding box center [299, 416] width 325 height 58
drag, startPoint x: 239, startPoint y: 394, endPoint x: 317, endPoint y: 396, distance: 77.7
click at [317, 396] on p "Experiments have revealed that Ellagic Acid elicits anticarcinogenic effects by…" at bounding box center [299, 416] width 325 height 58
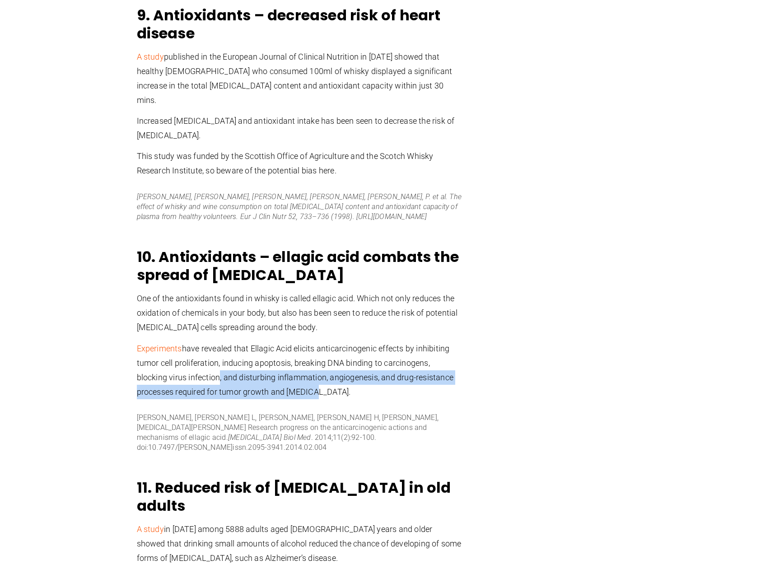
drag, startPoint x: 214, startPoint y: 362, endPoint x: 314, endPoint y: 372, distance: 100.8
click at [314, 372] on p "Experiments have revealed that Ellagic Acid elicits anticarcinogenic effects by…" at bounding box center [299, 371] width 325 height 58
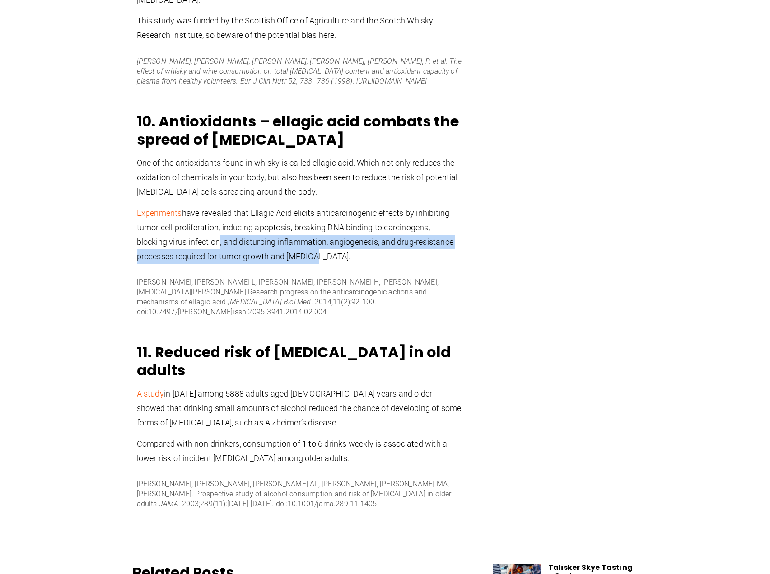
scroll to position [1988, 0]
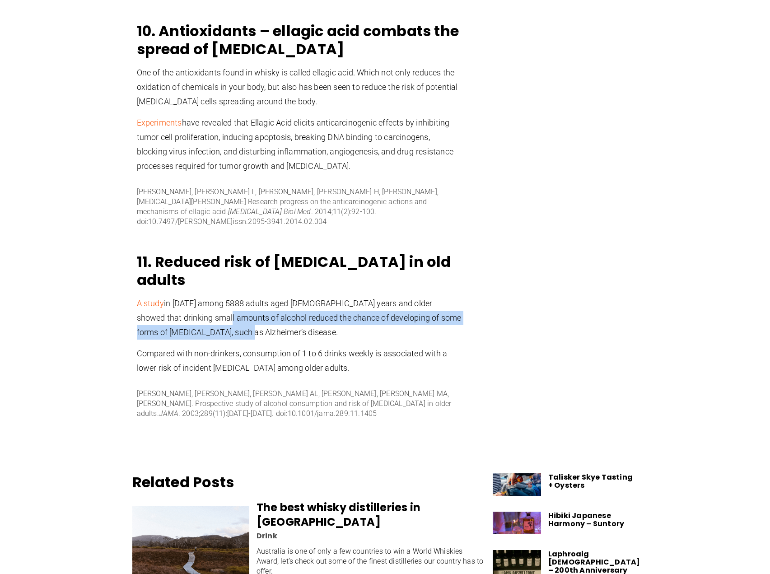
drag, startPoint x: 196, startPoint y: 279, endPoint x: 294, endPoint y: 286, distance: 98.2
click at [294, 296] on p "A study in 2003 among 5888 adults aged 65 years and older showed that drinking …" at bounding box center [299, 317] width 325 height 43
click at [288, 296] on p "A study in 2003 among 5888 adults aged 65 years and older showed that drinking …" at bounding box center [299, 317] width 325 height 43
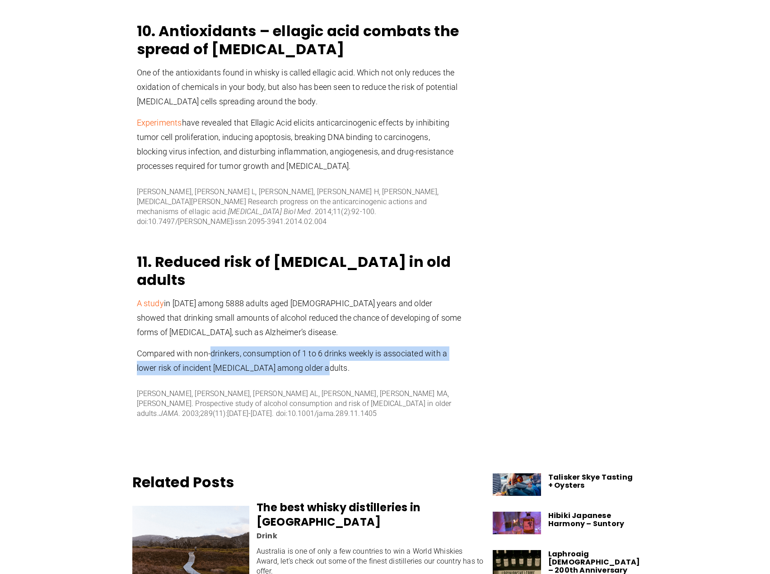
drag, startPoint x: 212, startPoint y: 312, endPoint x: 350, endPoint y: 322, distance: 138.2
click at [350, 347] on p "Compared with non-drinkers, consumption of 1 to 6 drinks weekly is associated w…" at bounding box center [299, 361] width 325 height 29
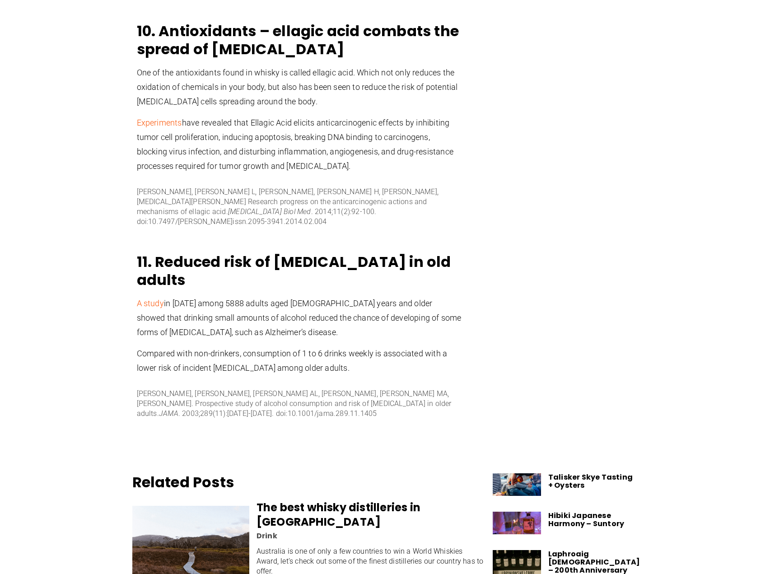
click at [363, 296] on p "A study in 2003 among 5888 adults aged 65 years and older showed that drinking …" at bounding box center [299, 317] width 325 height 43
drag, startPoint x: 234, startPoint y: 327, endPoint x: 351, endPoint y: 331, distance: 116.6
click at [351, 347] on p "Compared with non-drinkers, consumption of 1 to 6 drinks weekly is associated w…" at bounding box center [299, 361] width 325 height 29
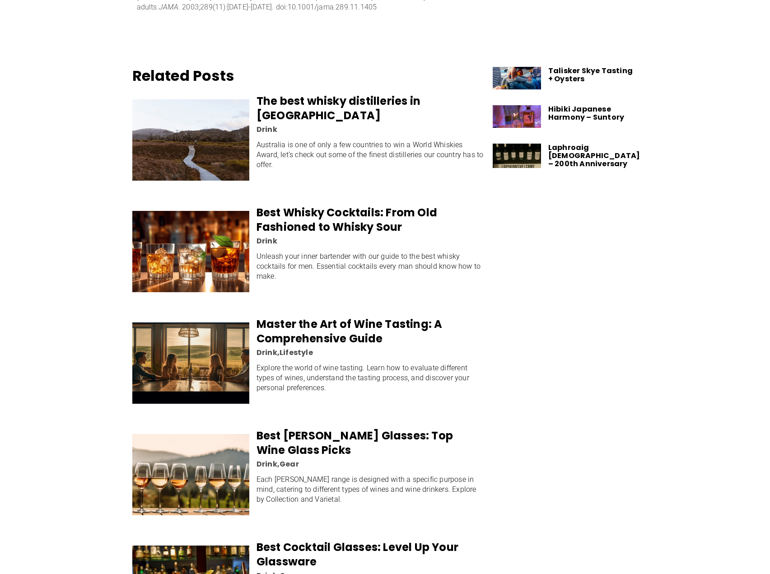
scroll to position [2575, 0]
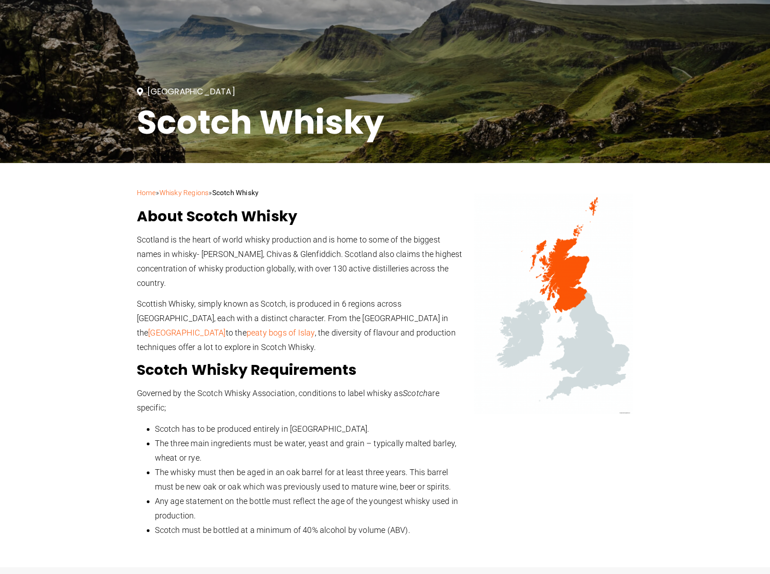
scroll to position [226, 0]
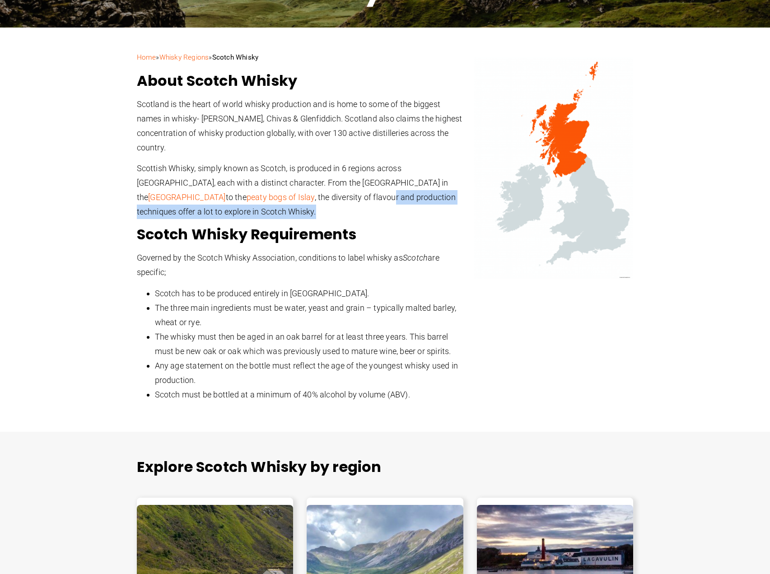
drag, startPoint x: 265, startPoint y: 198, endPoint x: 298, endPoint y: 208, distance: 34.9
click at [298, 208] on p "Scottish Whisky, simply known as Scotch, is produced in 6 regions across Scotla…" at bounding box center [301, 190] width 328 height 58
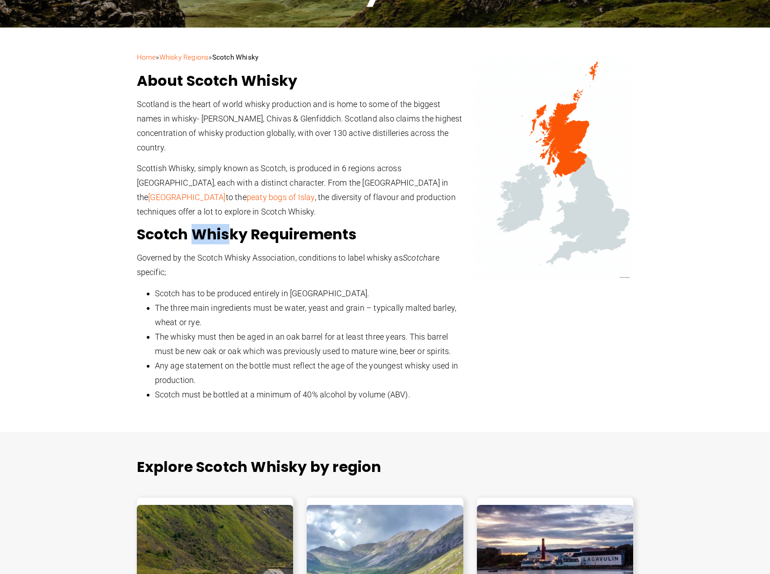
drag, startPoint x: 199, startPoint y: 238, endPoint x: 227, endPoint y: 243, distance: 28.4
click at [227, 243] on h2 "Scotch Whisky Requirements" at bounding box center [301, 234] width 328 height 18
click at [207, 272] on p "Governed by the Scotch Whisky Association, conditions to label whisky as Scotch…" at bounding box center [301, 265] width 328 height 29
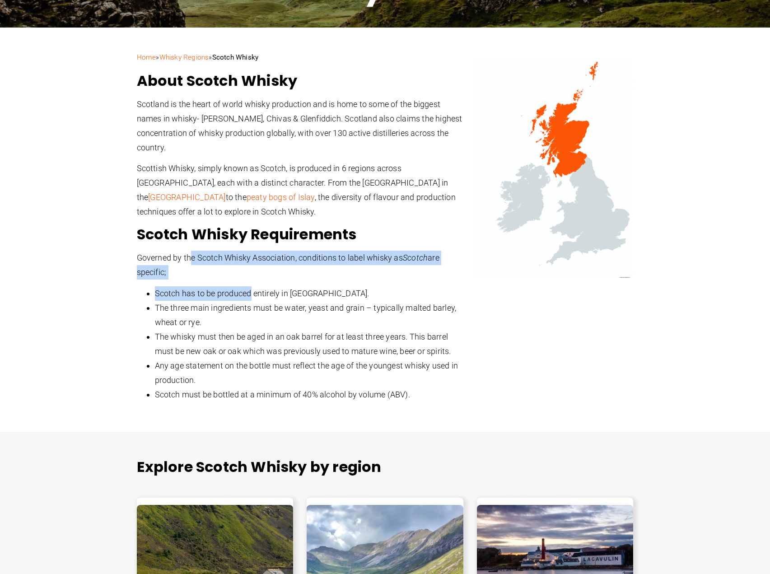
drag, startPoint x: 191, startPoint y: 259, endPoint x: 252, endPoint y: 281, distance: 64.9
click at [252, 281] on div "Scotland is the heart of world whisky production and is home to some of the big…" at bounding box center [301, 249] width 328 height 305
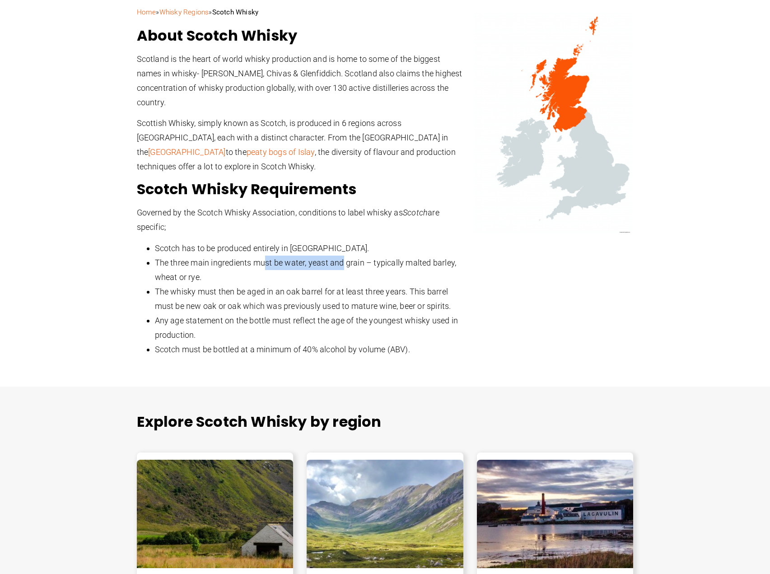
drag, startPoint x: 264, startPoint y: 266, endPoint x: 343, endPoint y: 268, distance: 79.1
click at [343, 268] on li "The three main ingredients must be water, yeast and grain – typically malted ba…" at bounding box center [310, 270] width 310 height 29
drag, startPoint x: 180, startPoint y: 278, endPoint x: 206, endPoint y: 281, distance: 26.8
click at [206, 281] on li "The three main ingredients must be water, yeast and grain – typically malted ba…" at bounding box center [310, 270] width 310 height 29
drag, startPoint x: 215, startPoint y: 294, endPoint x: 299, endPoint y: 297, distance: 84.1
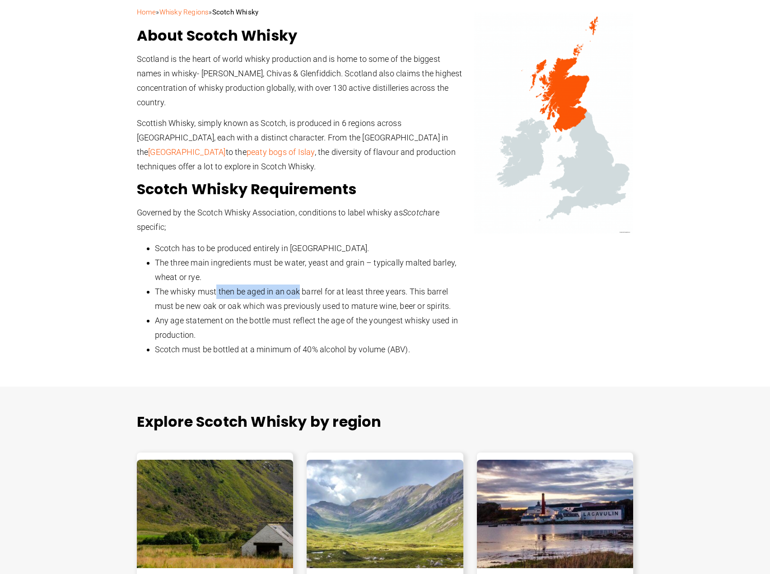
click at [299, 297] on li "The whisky must then be aged in an oak barrel for at least three years. This ba…" at bounding box center [310, 299] width 310 height 29
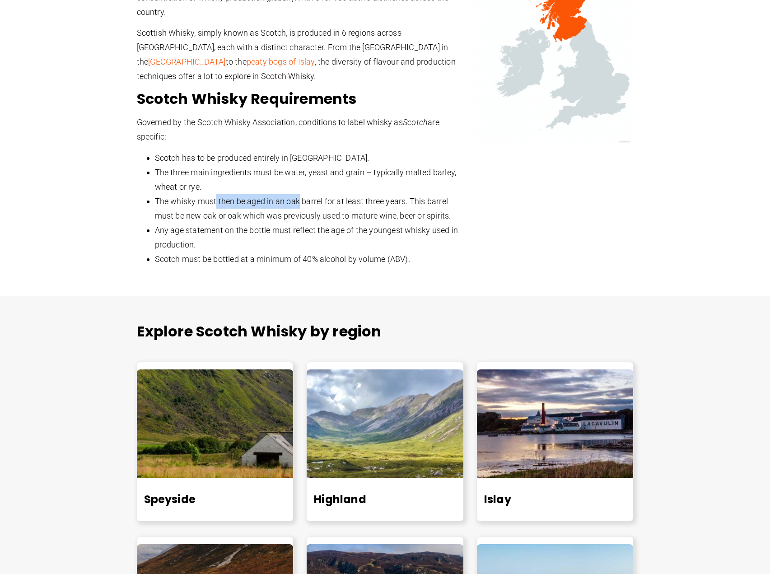
scroll to position [407, 0]
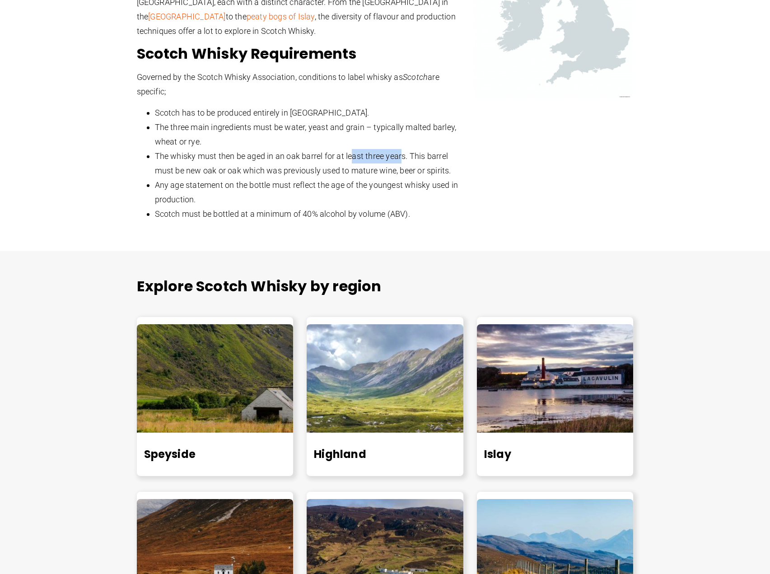
drag, startPoint x: 353, startPoint y: 153, endPoint x: 404, endPoint y: 157, distance: 51.2
click at [404, 157] on span "The whisky must then be aged in an oak barrel for at least three years. This ba…" at bounding box center [303, 163] width 296 height 24
drag, startPoint x: 218, startPoint y: 170, endPoint x: 409, endPoint y: 167, distance: 191.1
click at [409, 167] on span "The whisky must then be aged in an oak barrel for at least three years. This ba…" at bounding box center [303, 163] width 296 height 24
drag, startPoint x: 233, startPoint y: 183, endPoint x: 445, endPoint y: 187, distance: 211.5
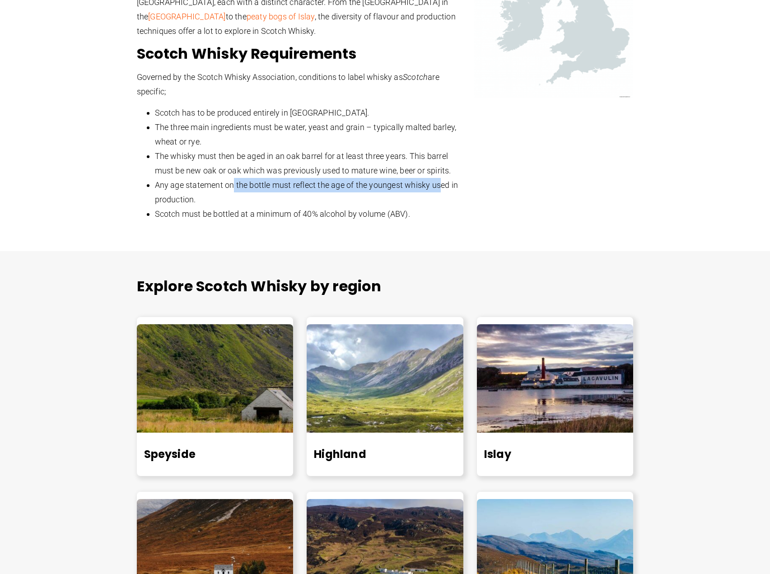
click at [445, 187] on span "Any age statement on the bottle must reflect the age of the youngest whisky use…" at bounding box center [307, 192] width 304 height 24
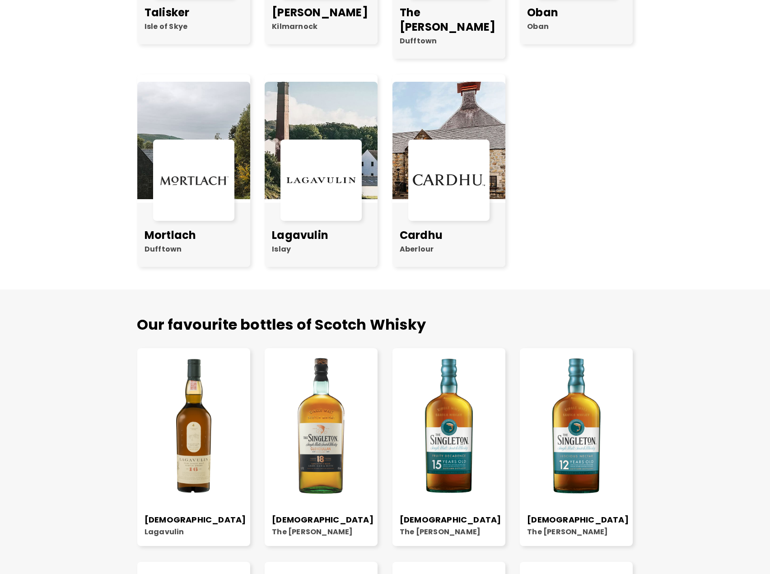
scroll to position [1061, 0]
